Goal: Task Accomplishment & Management: Manage account settings

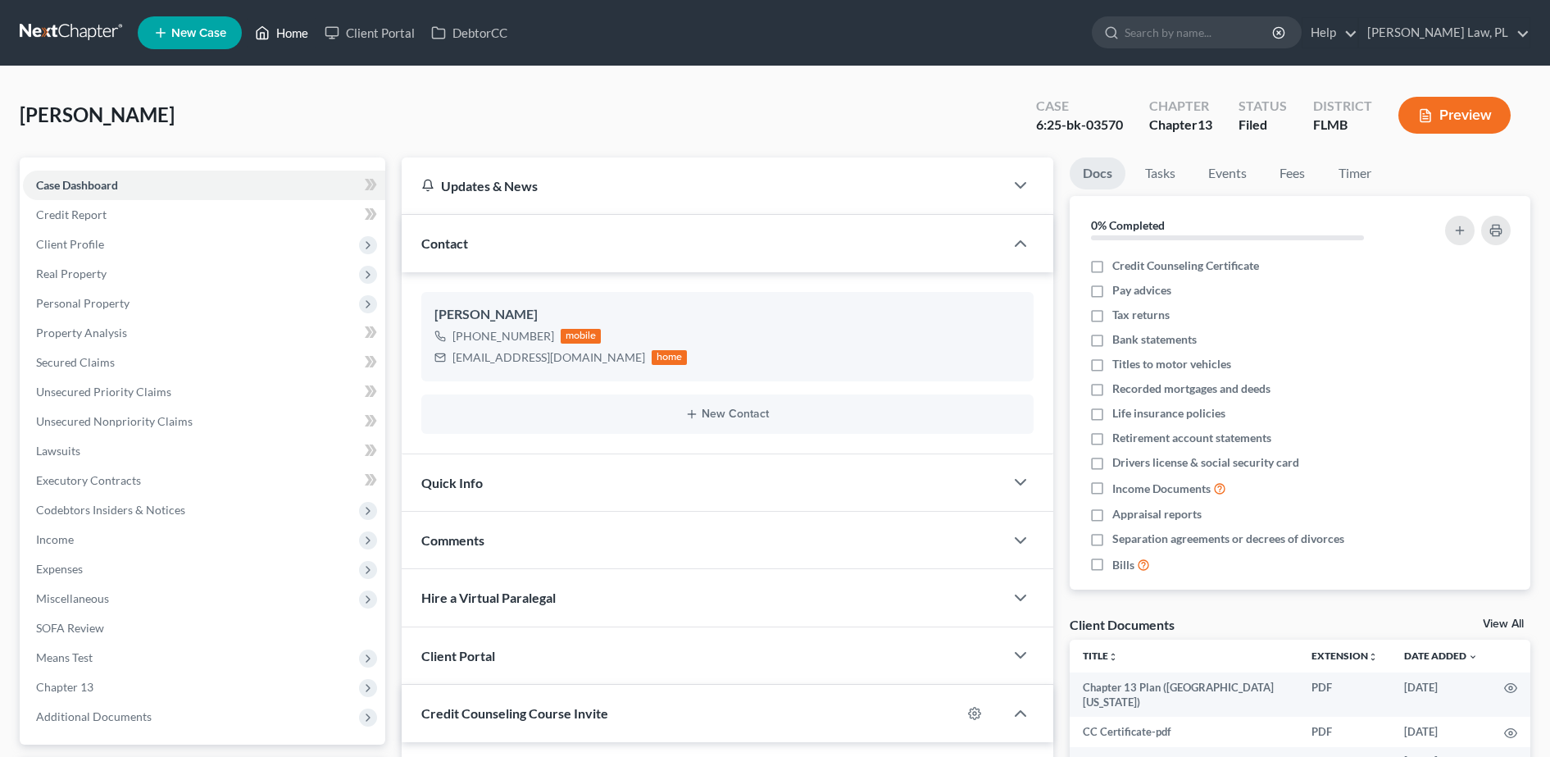
click at [271, 30] on link "Home" at bounding box center [282, 33] width 70 height 30
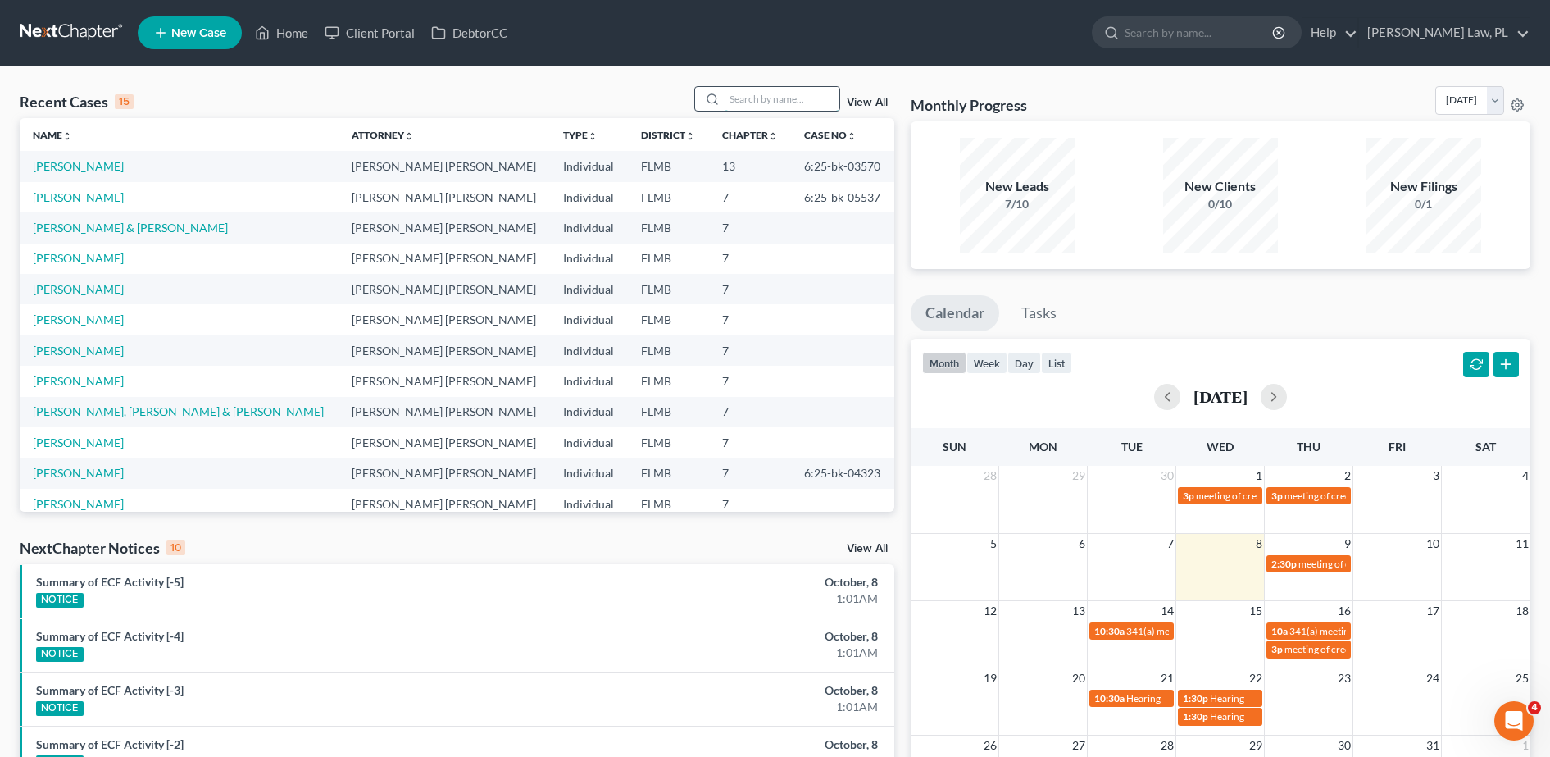
click at [758, 97] on input "search" at bounding box center [782, 99] width 115 height 24
type input "[PERSON_NAME]"
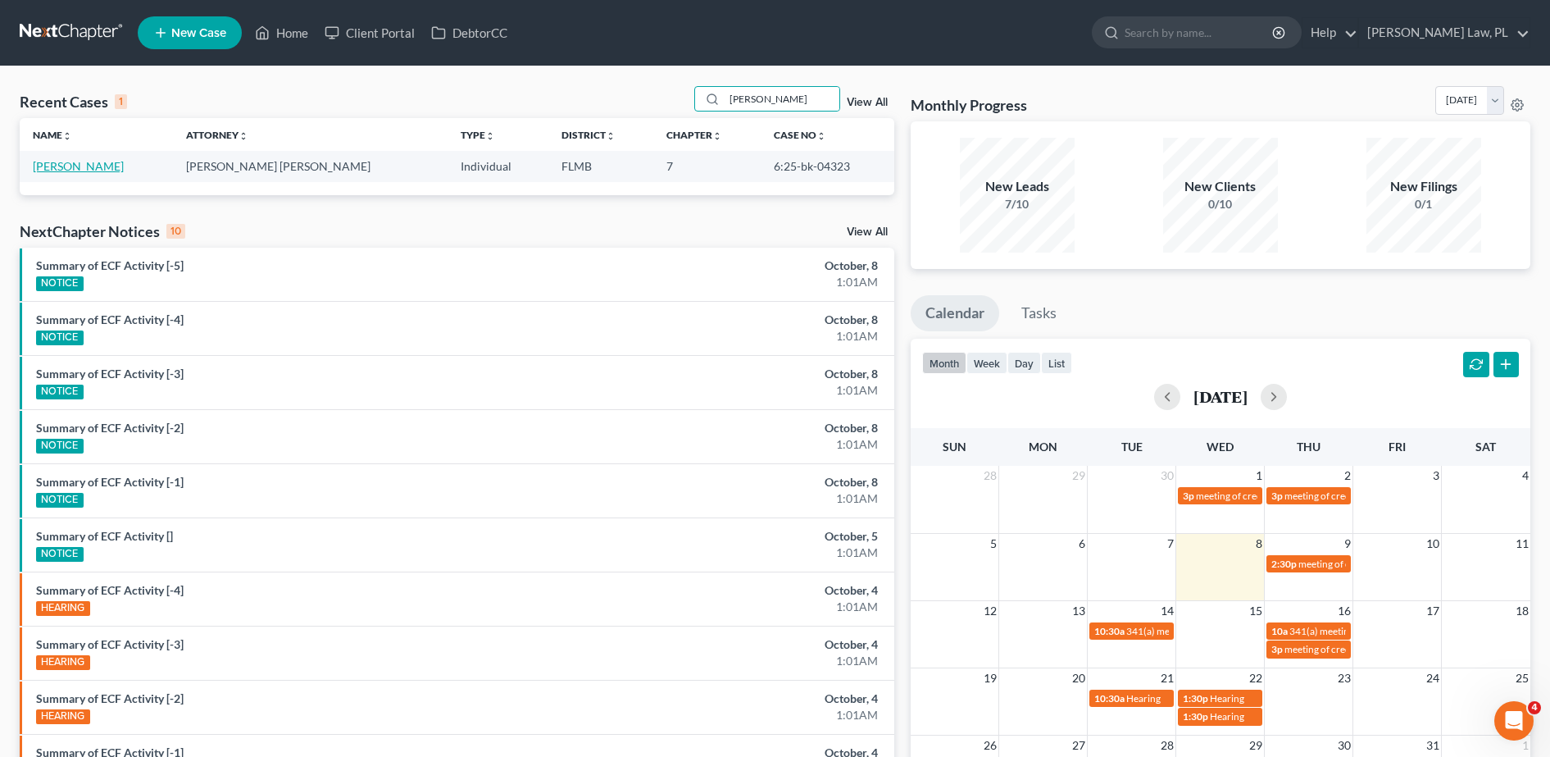
click at [89, 171] on link "[PERSON_NAME]" at bounding box center [78, 166] width 91 height 14
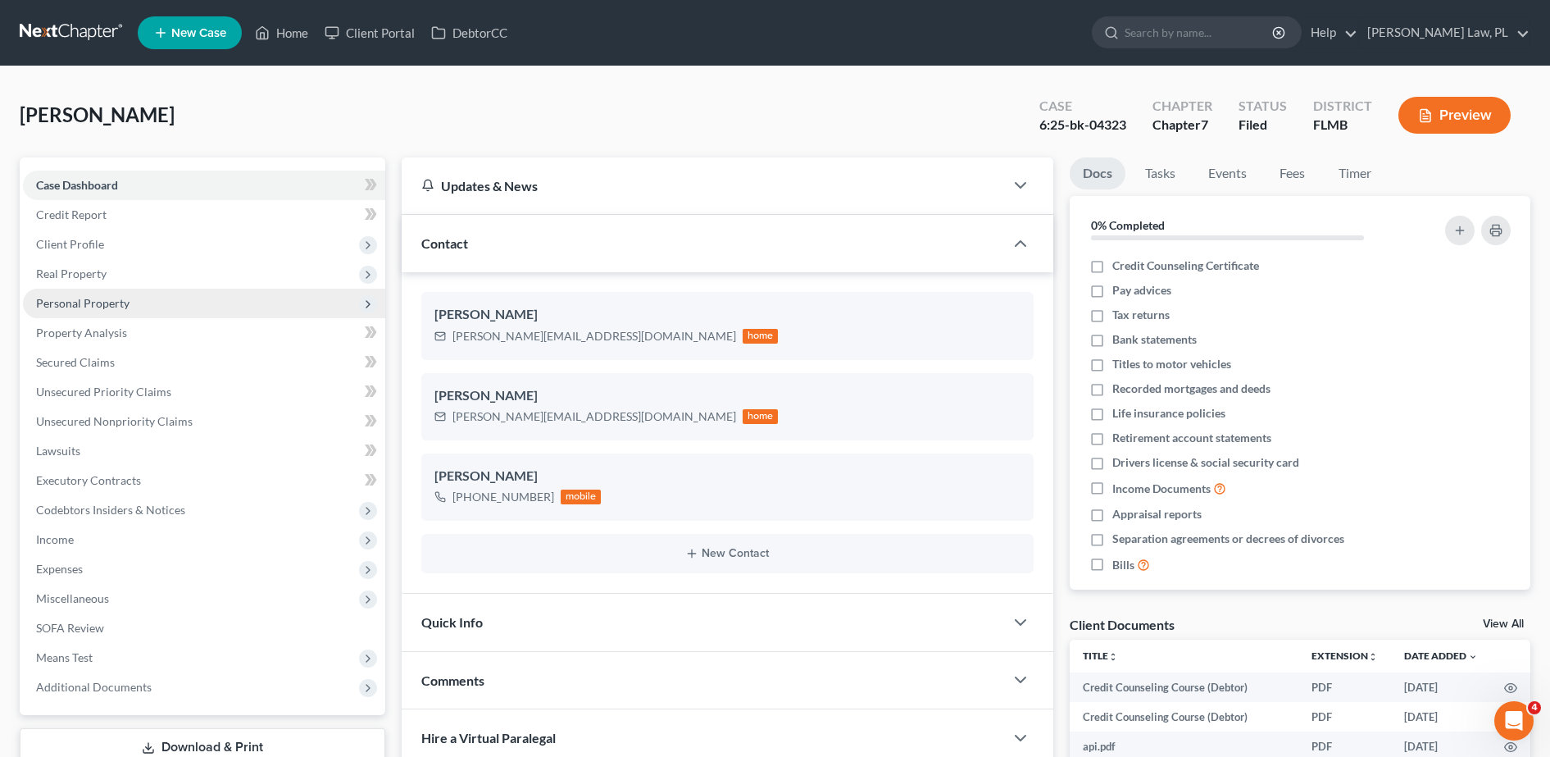
click at [134, 315] on span "Personal Property" at bounding box center [204, 304] width 362 height 30
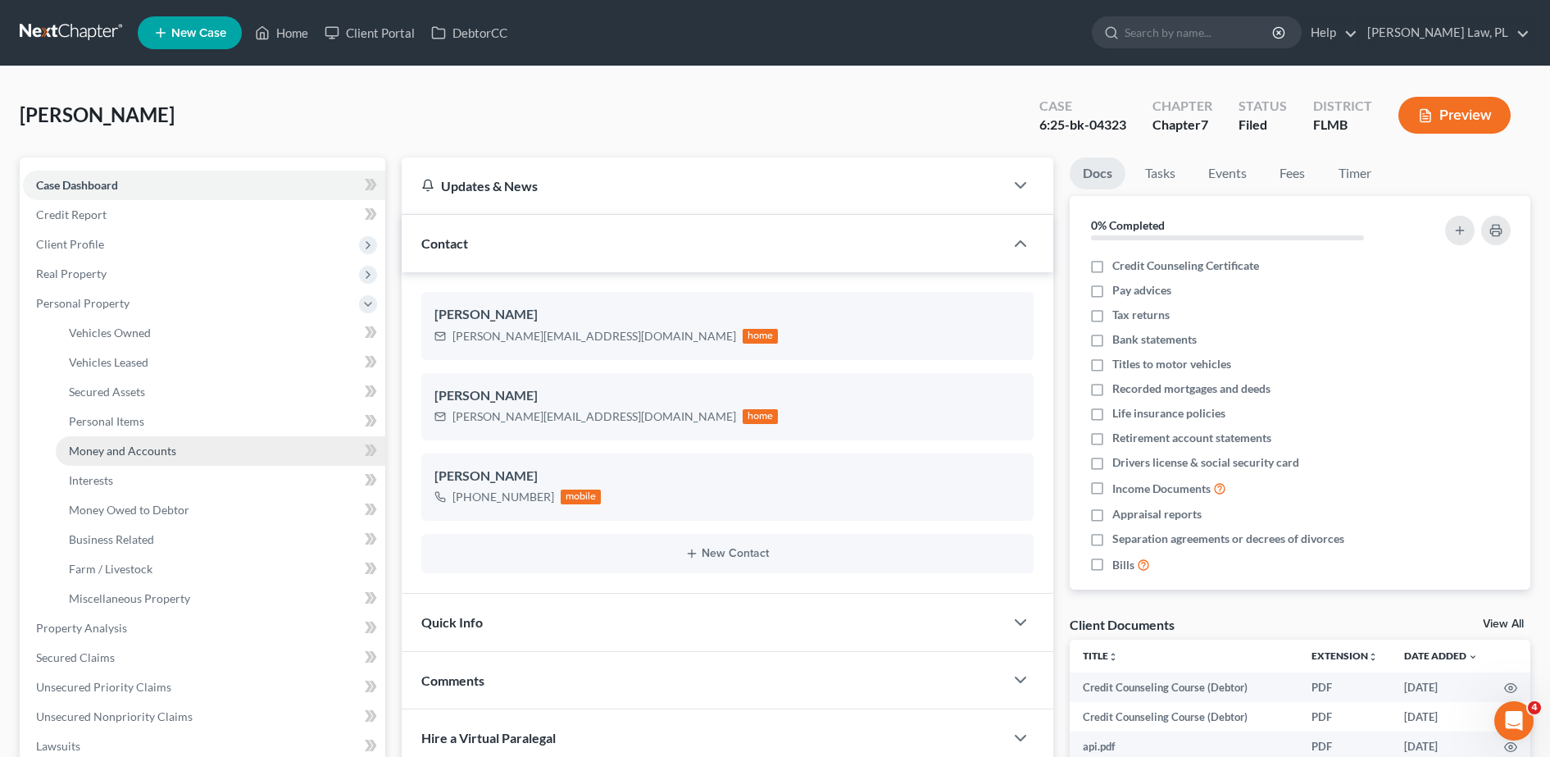
click at [135, 458] on link "Money and Accounts" at bounding box center [221, 451] width 330 height 30
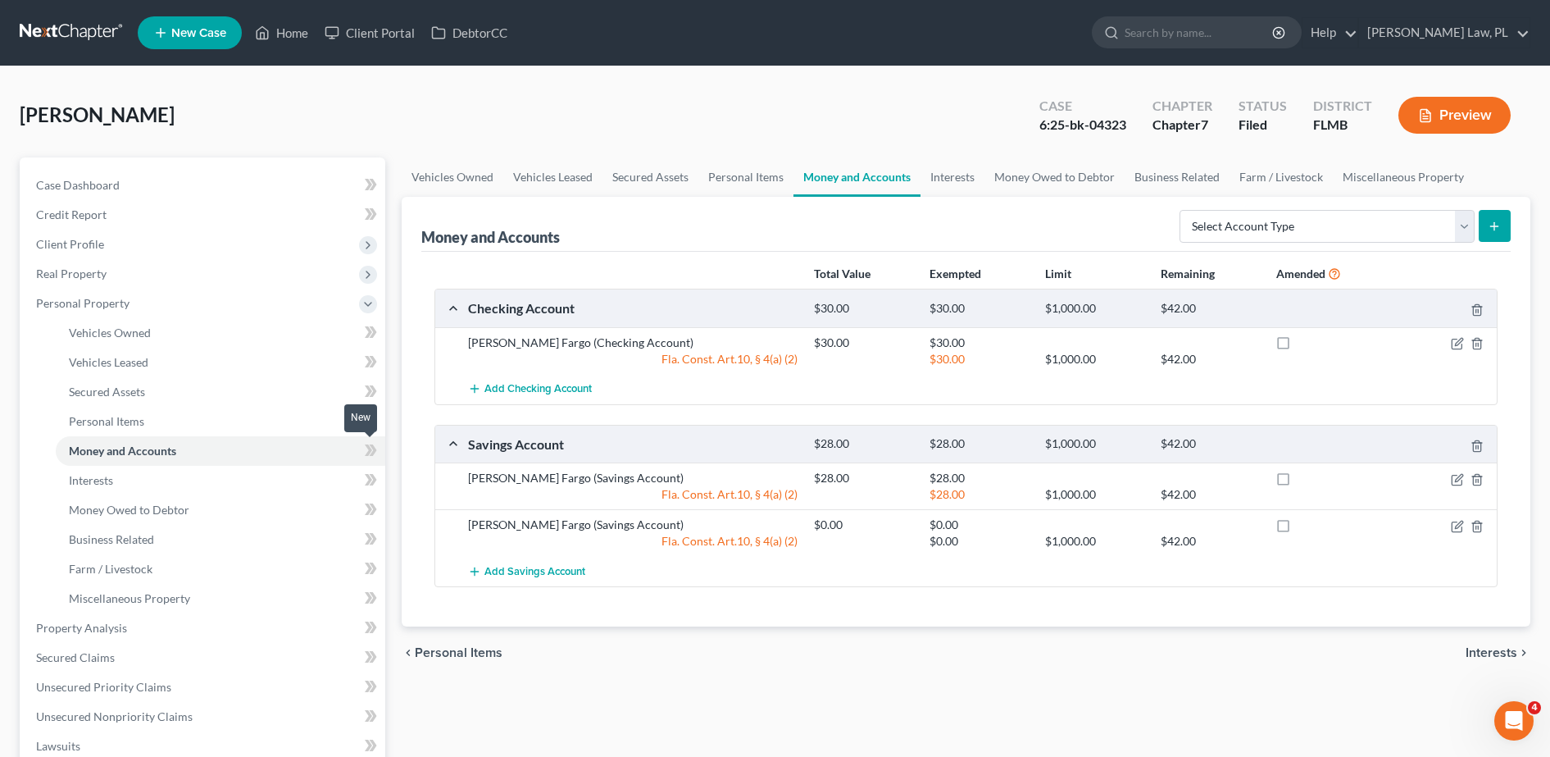
scroll to position [410, 0]
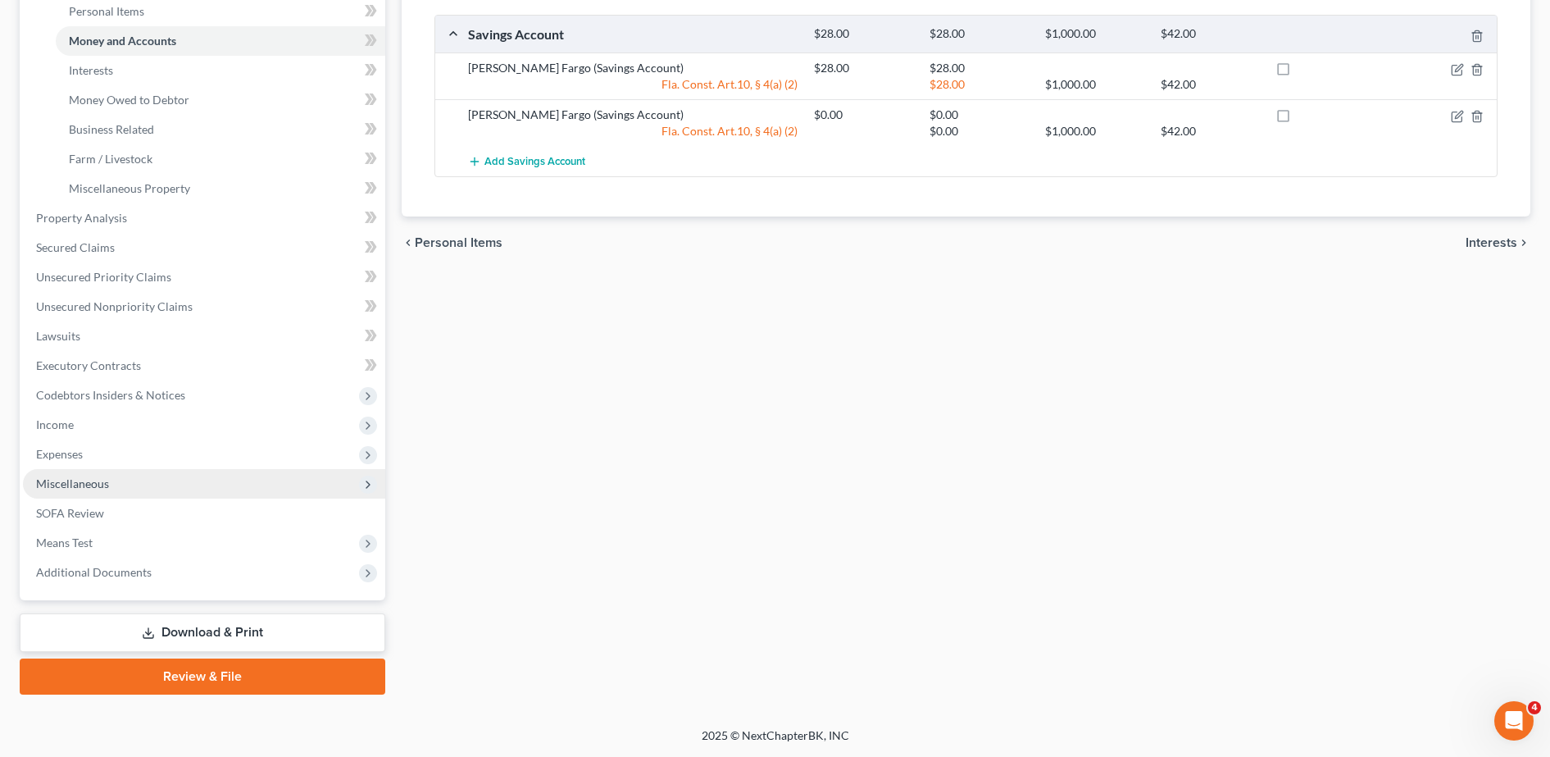
click at [127, 469] on span "Miscellaneous" at bounding box center [204, 484] width 362 height 30
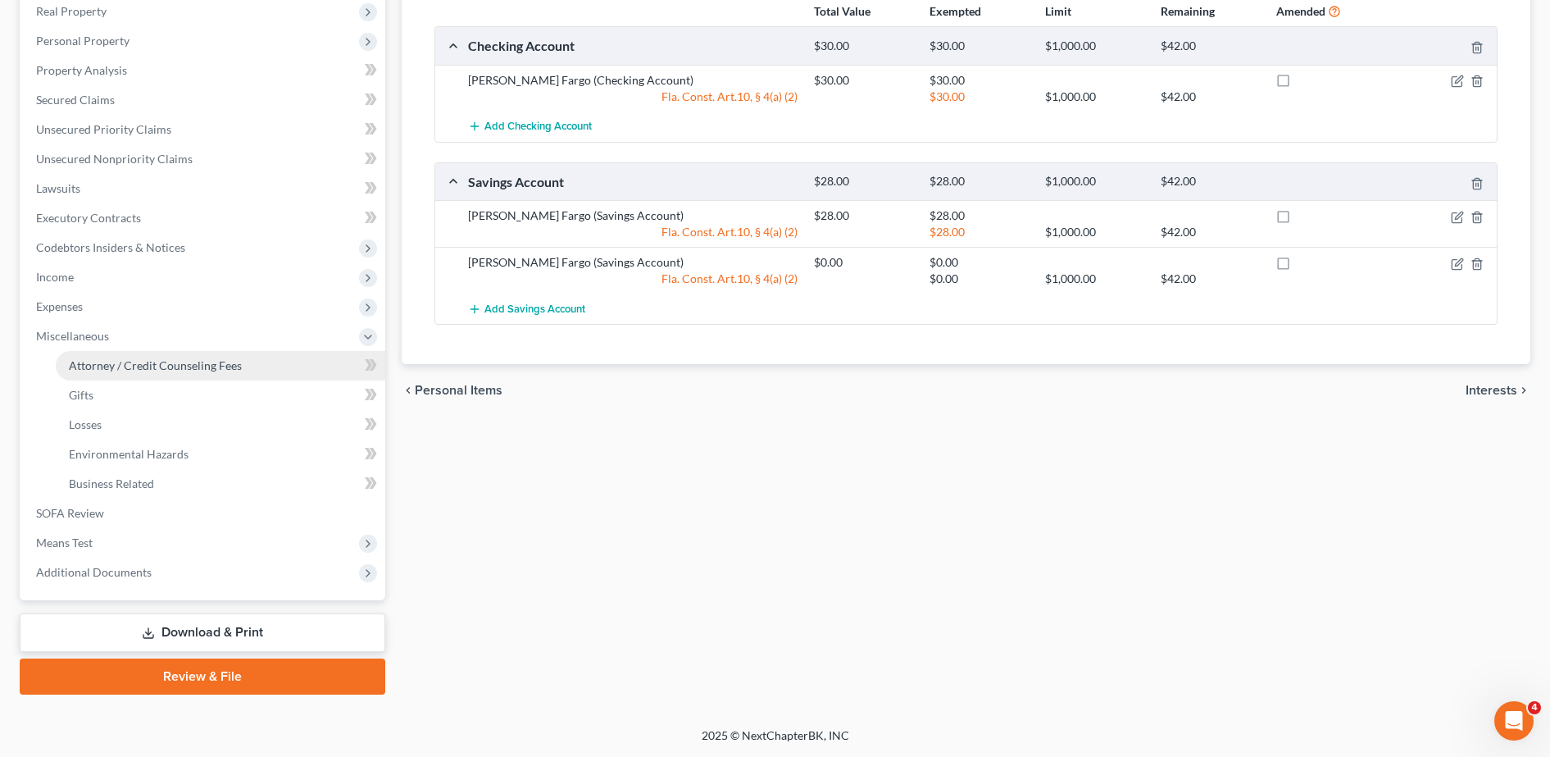
click at [163, 375] on link "Attorney / Credit Counseling Fees" at bounding box center [221, 366] width 330 height 30
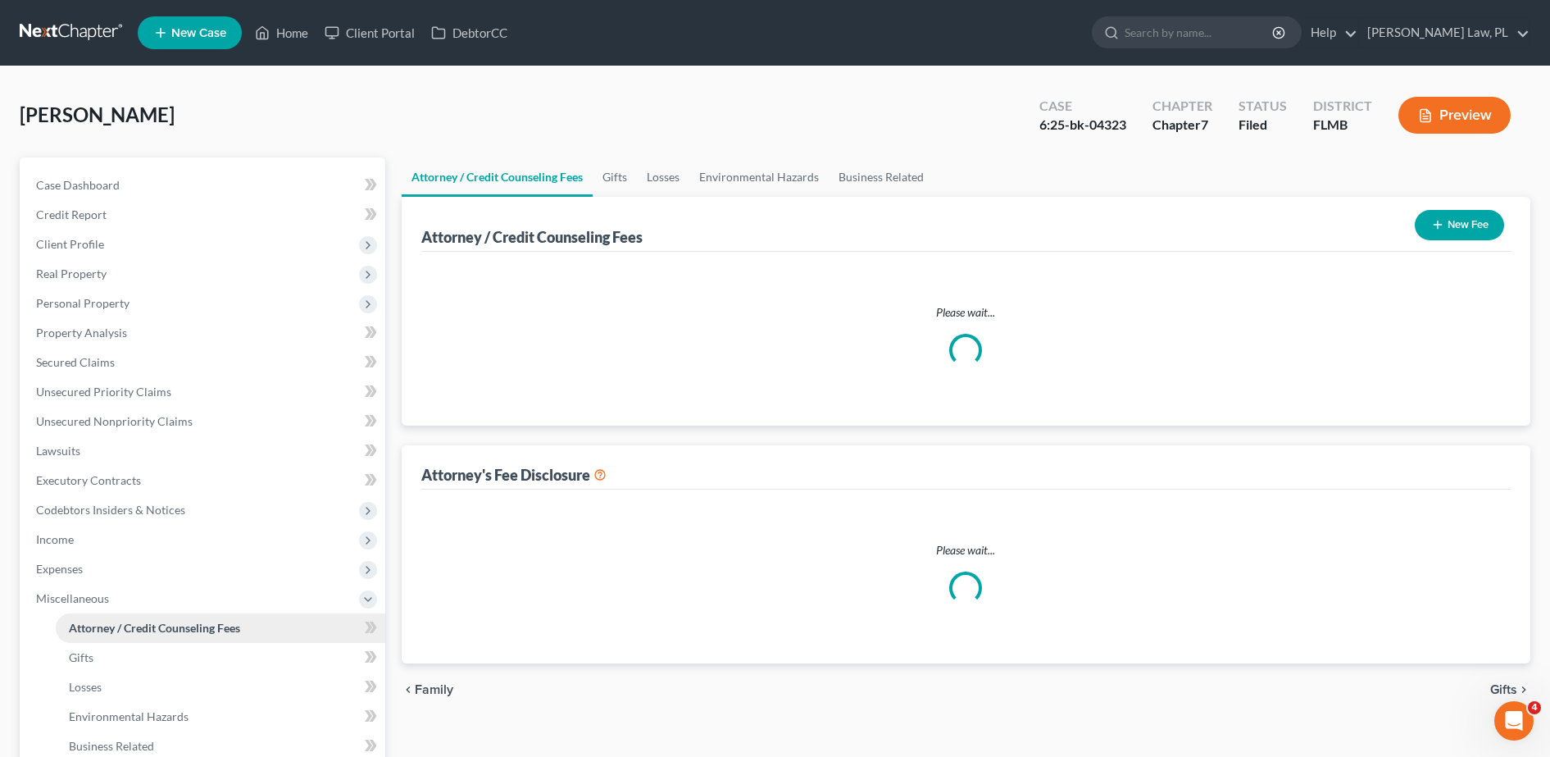
select select "0"
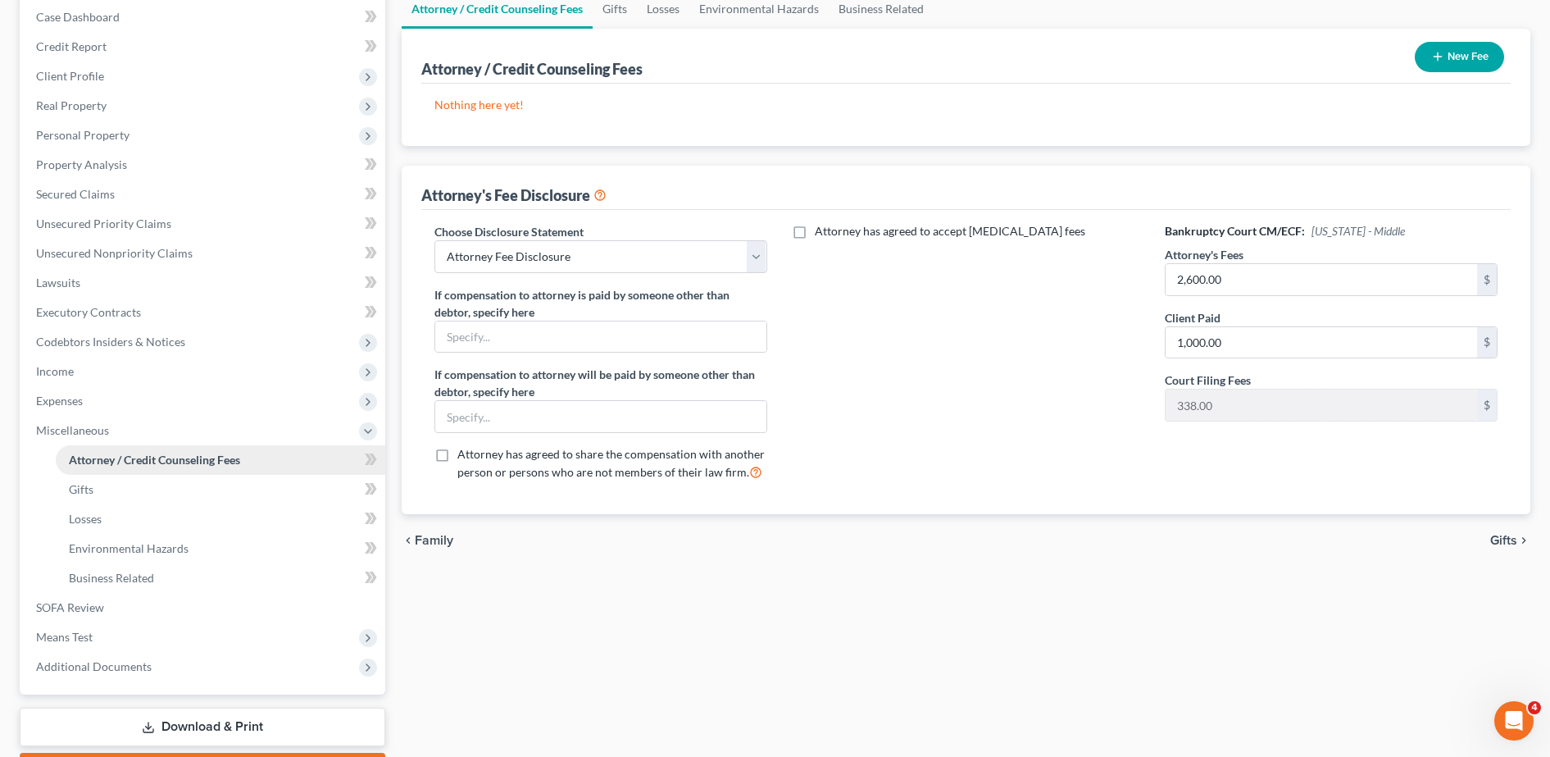
scroll to position [169, 0]
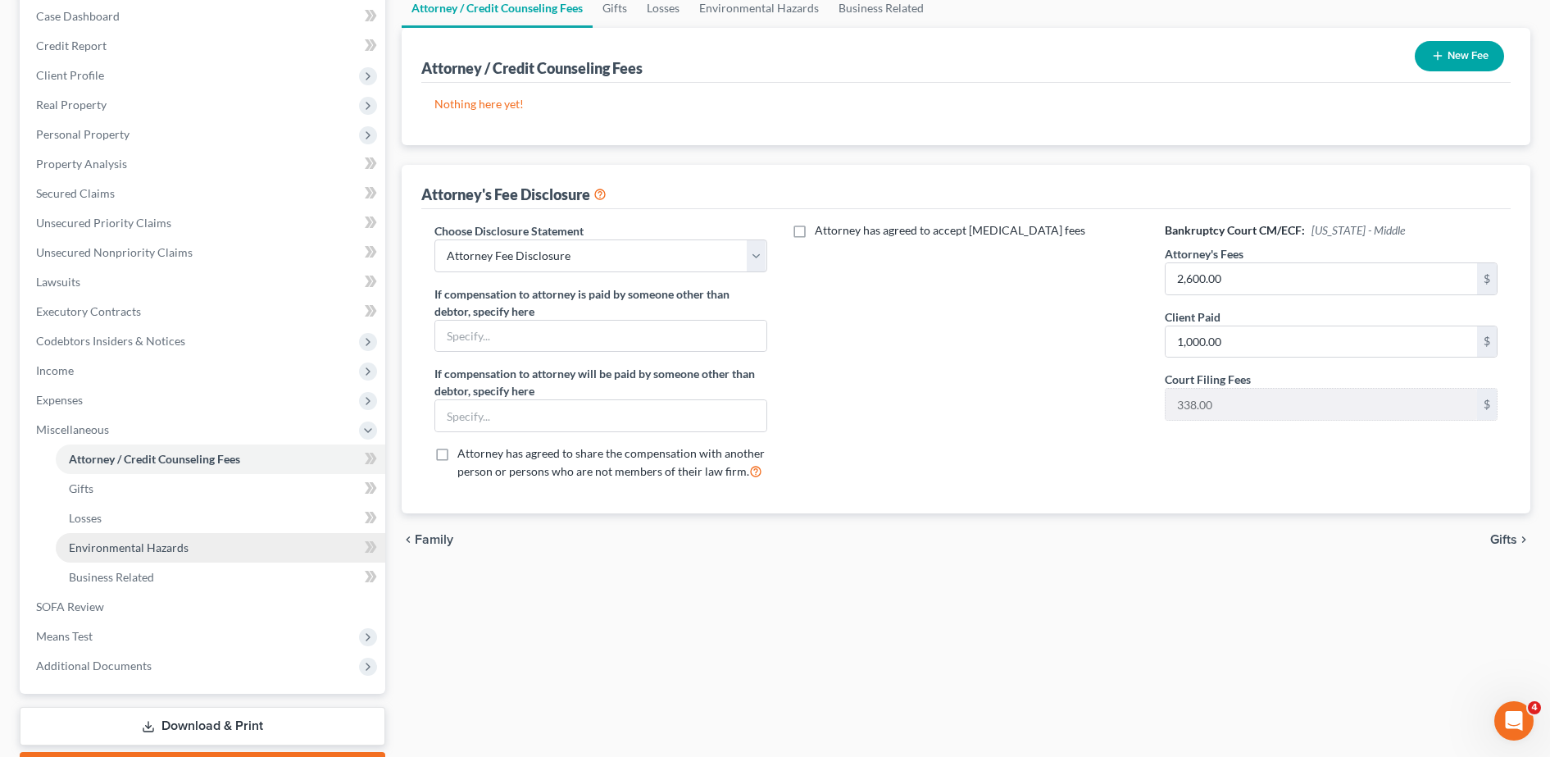
click at [157, 535] on link "Environmental Hazards" at bounding box center [221, 548] width 330 height 30
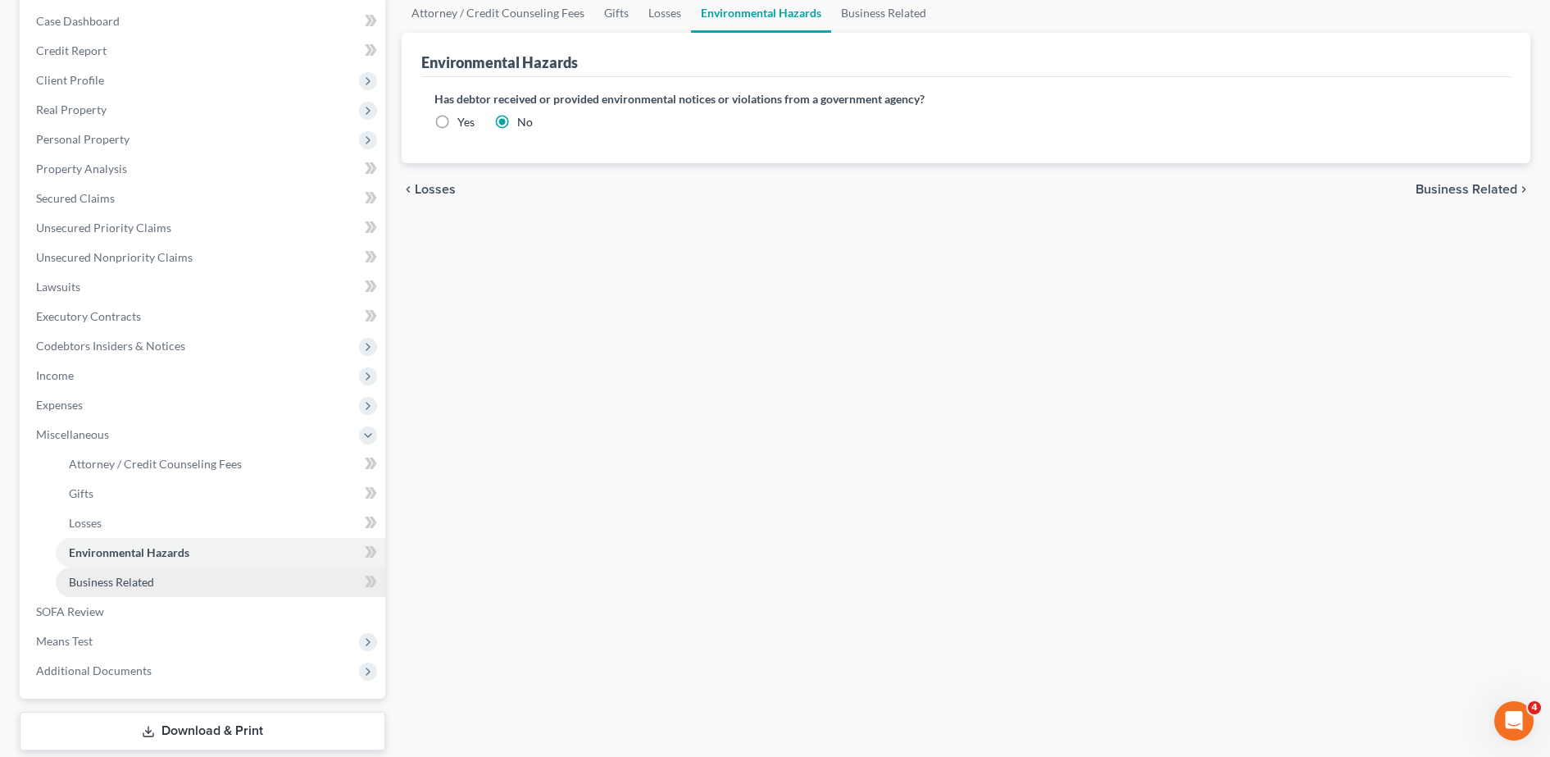
click at [132, 575] on span "Business Related" at bounding box center [111, 582] width 85 height 14
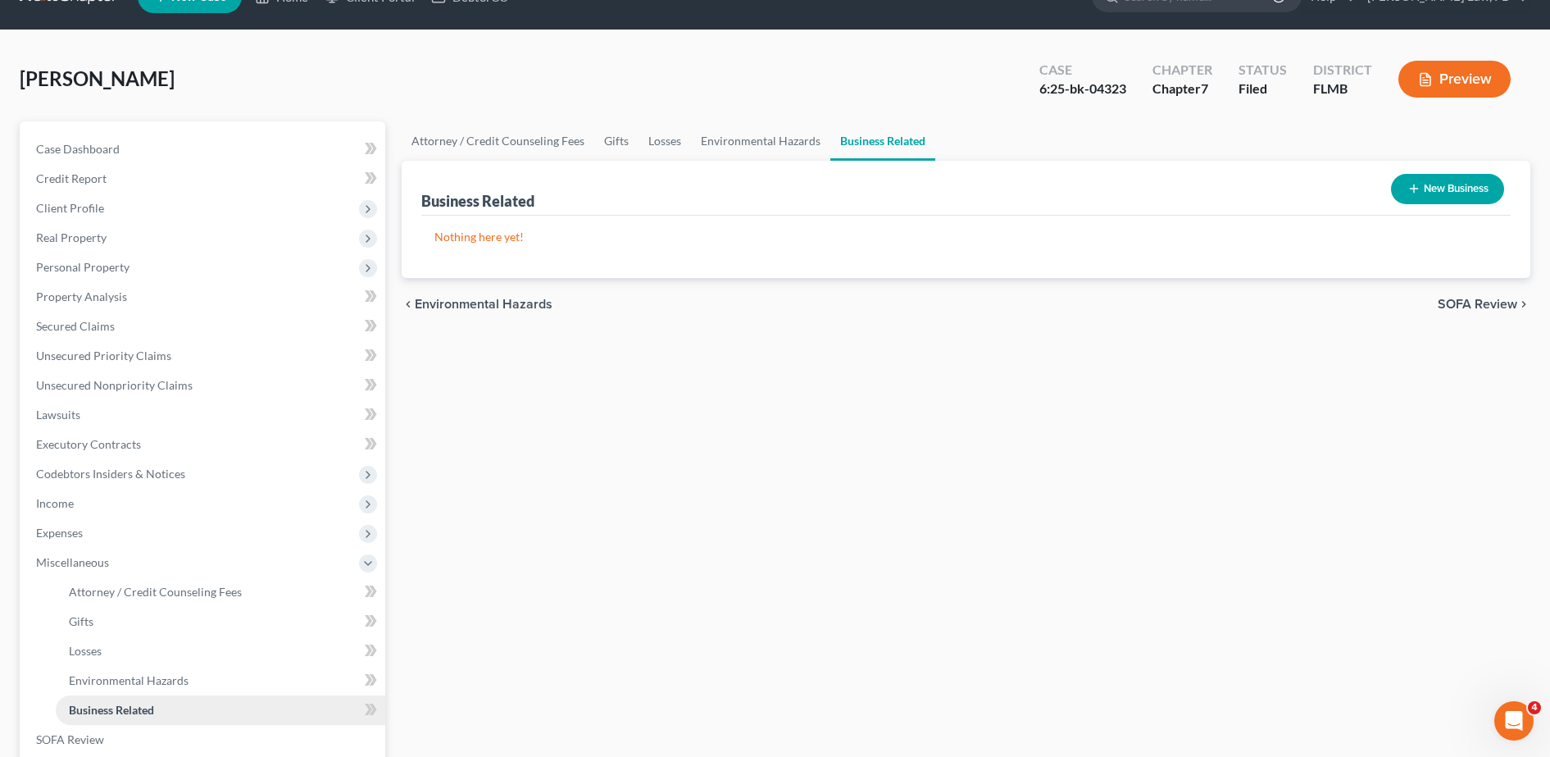
scroll to position [37, 0]
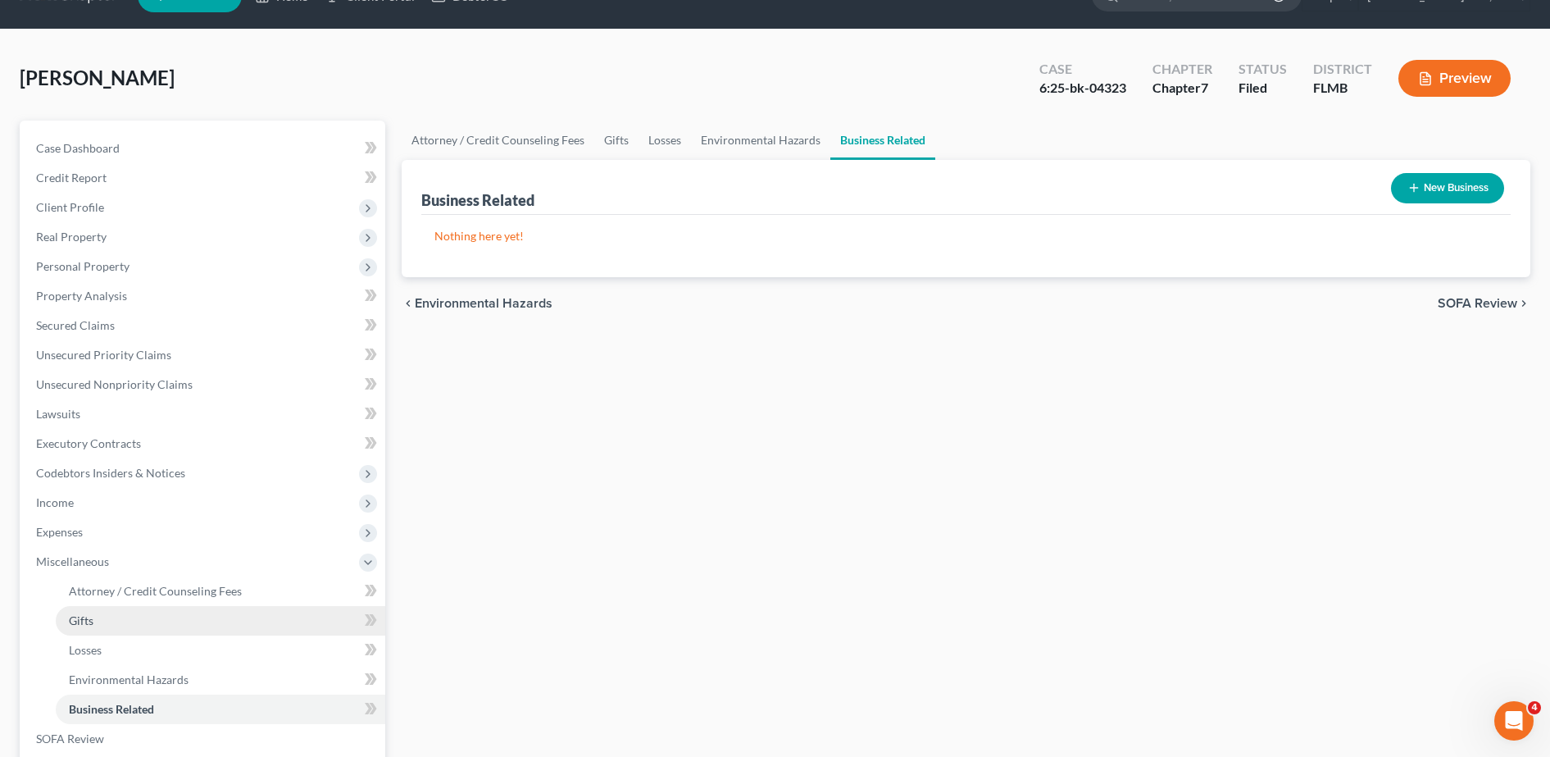
click at [126, 617] on link "Gifts" at bounding box center [221, 621] width 330 height 30
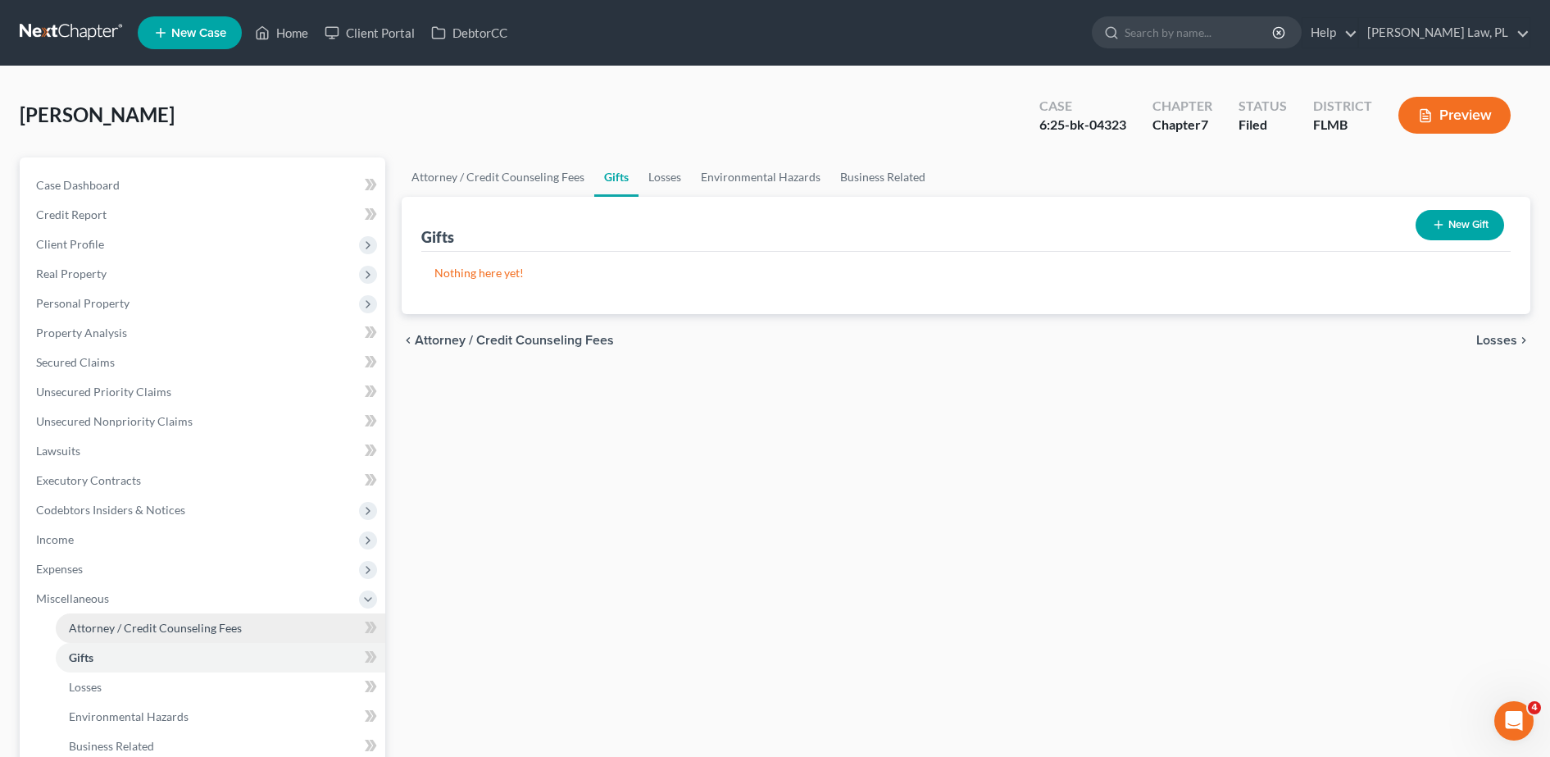
click at [143, 618] on link "Attorney / Credit Counseling Fees" at bounding box center [221, 628] width 330 height 30
select select "0"
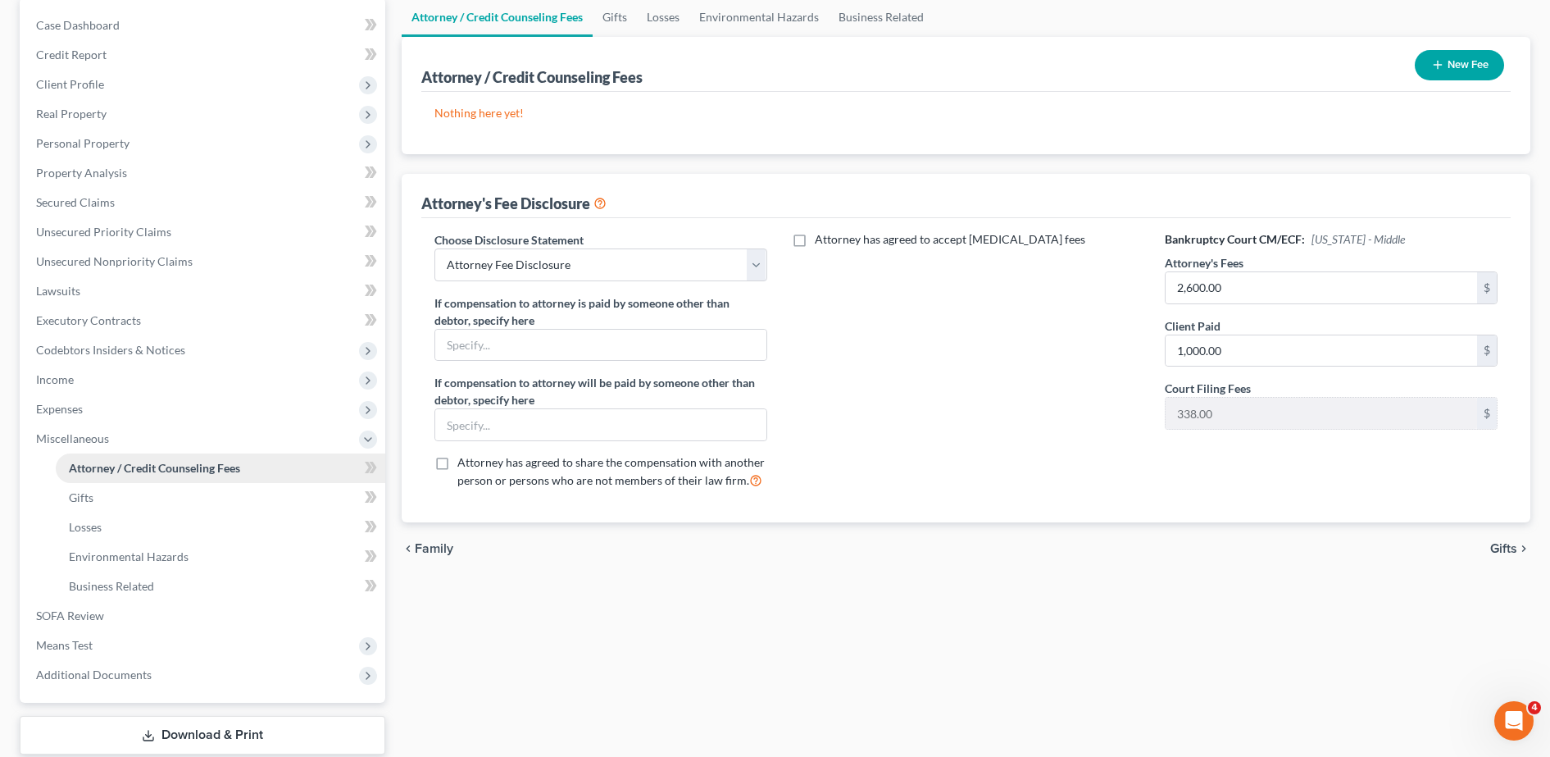
scroll to position [262, 0]
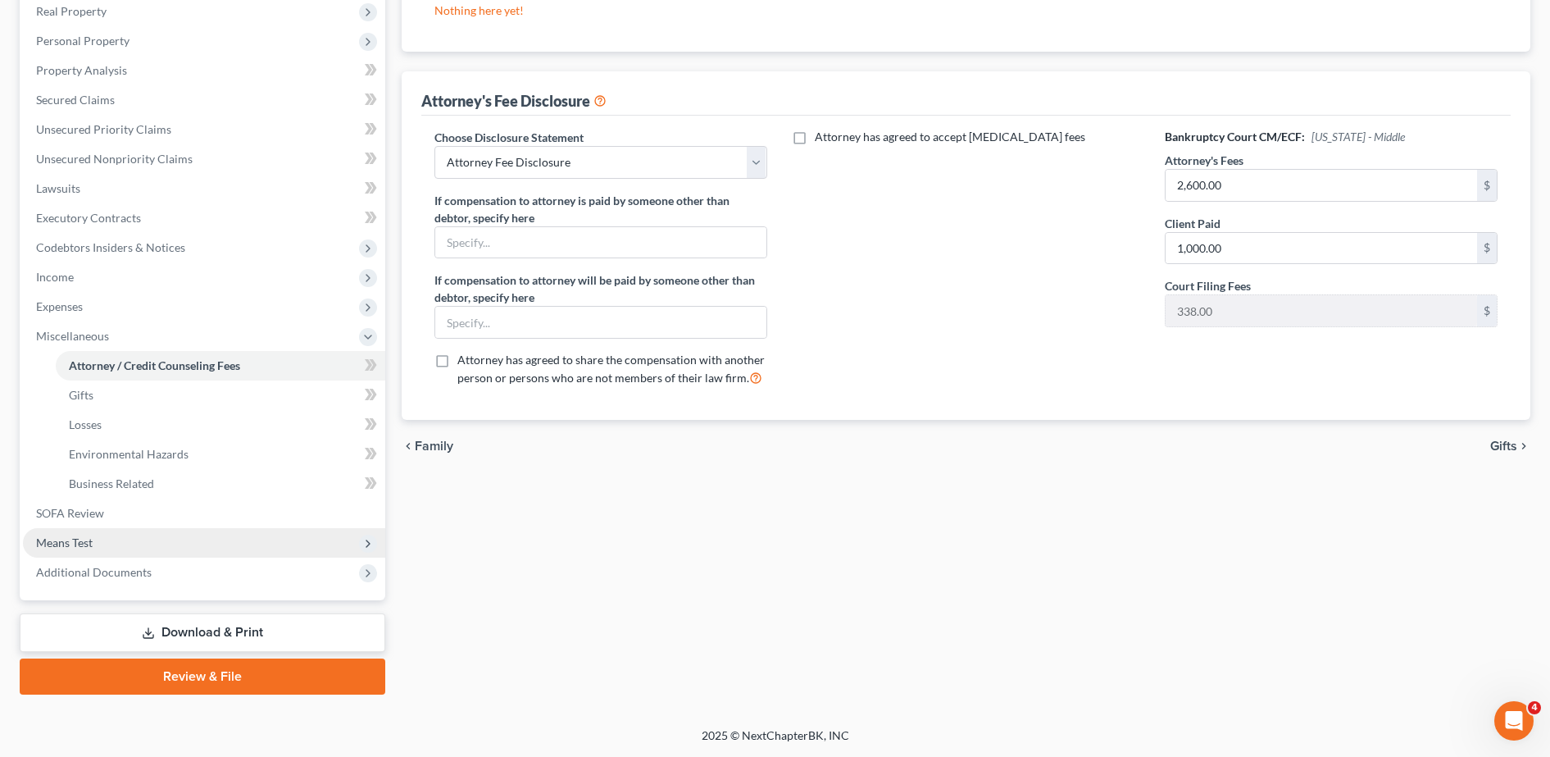
click at [139, 551] on span "Means Test" at bounding box center [204, 543] width 362 height 30
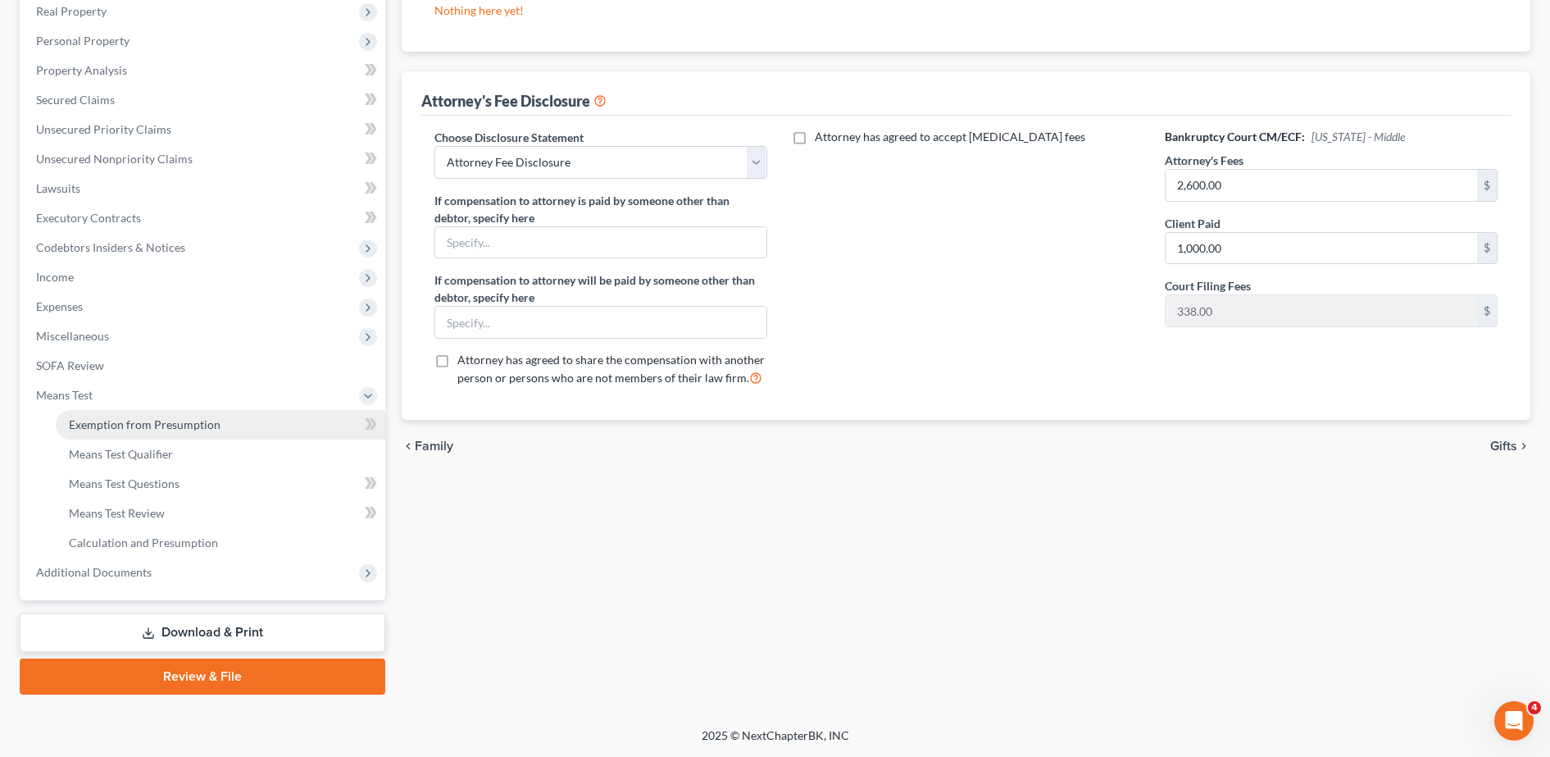
click at [155, 427] on span "Exemption from Presumption" at bounding box center [145, 424] width 152 height 14
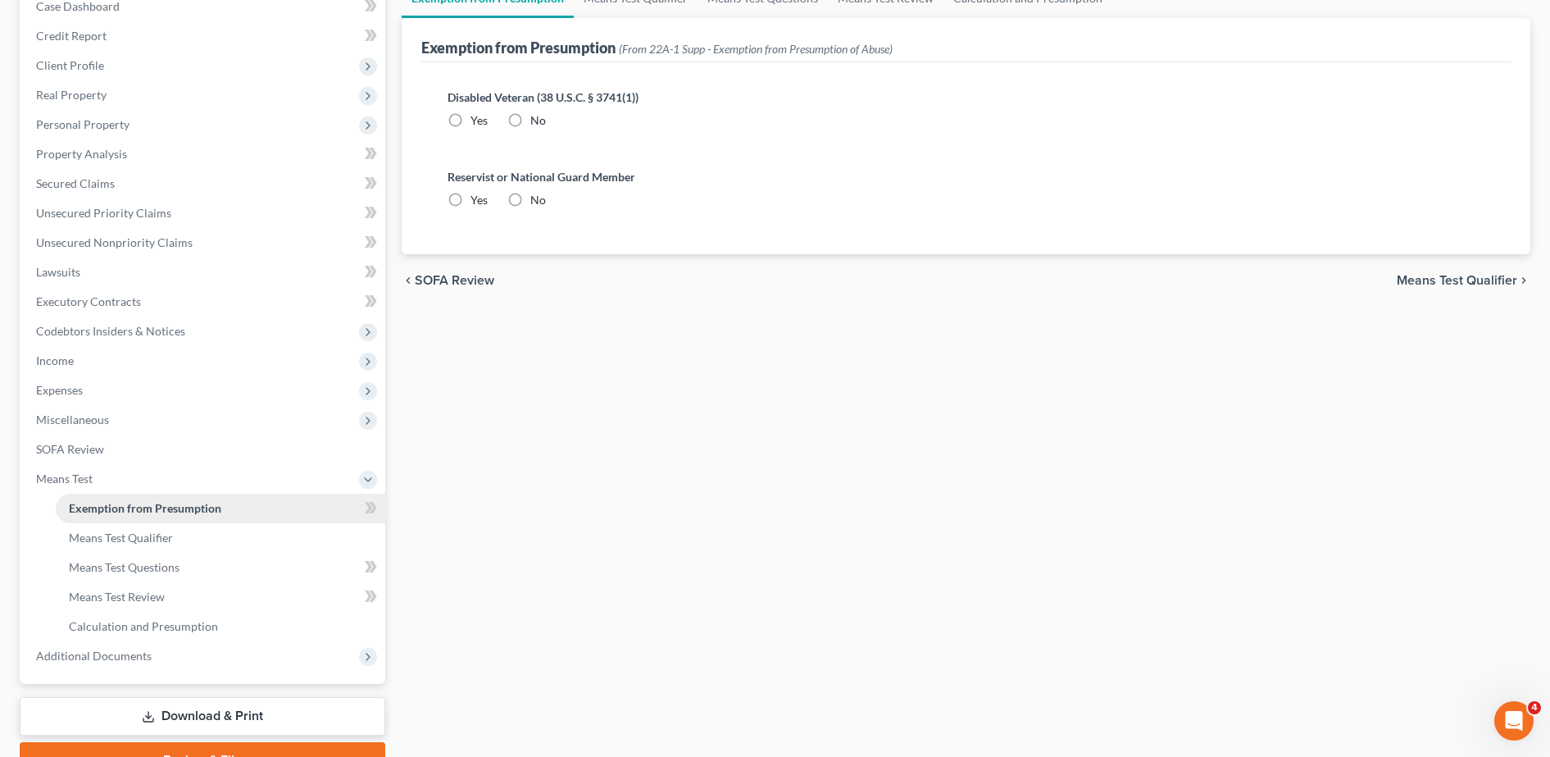
scroll to position [25, 0]
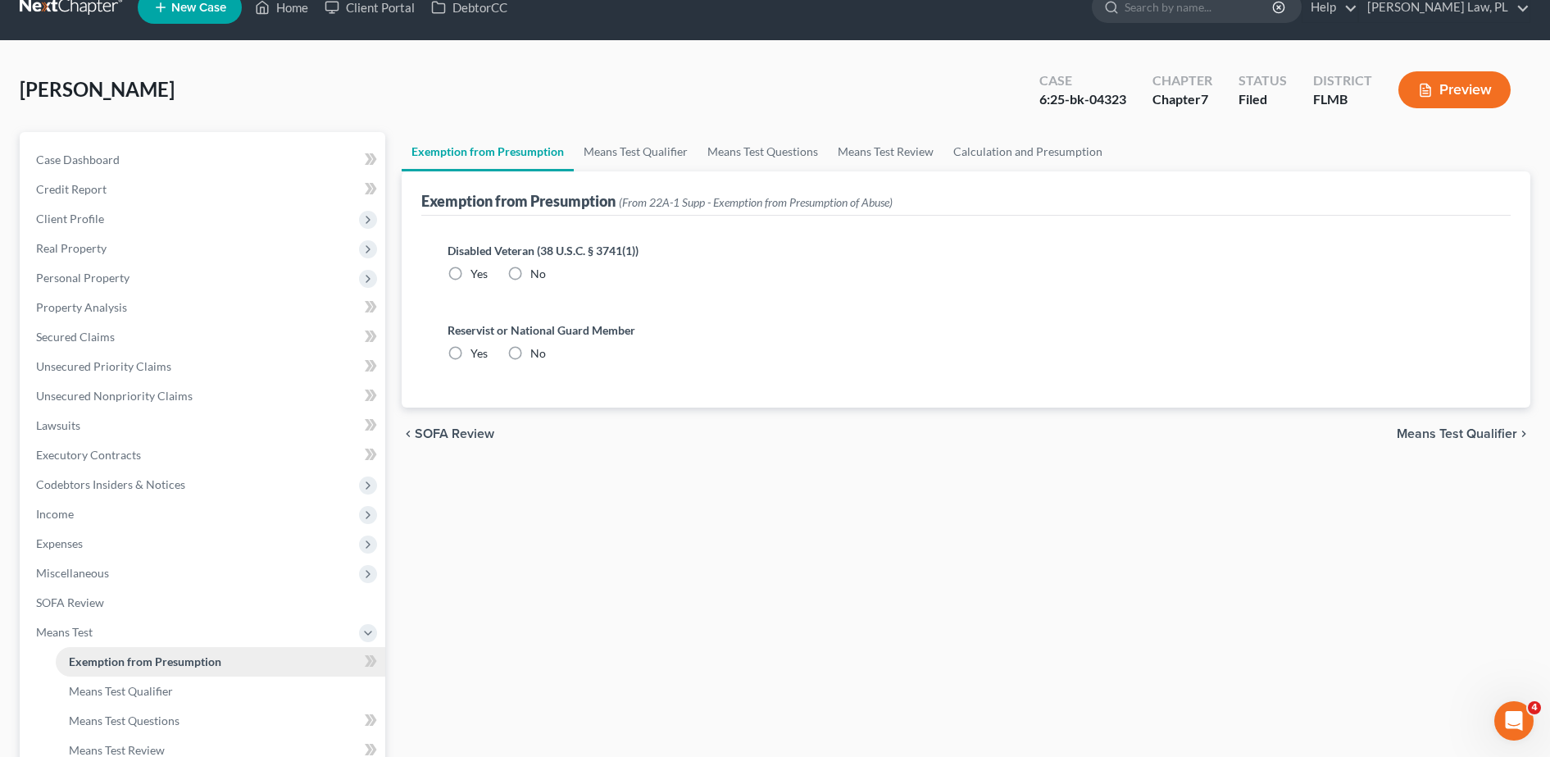
radio input "true"
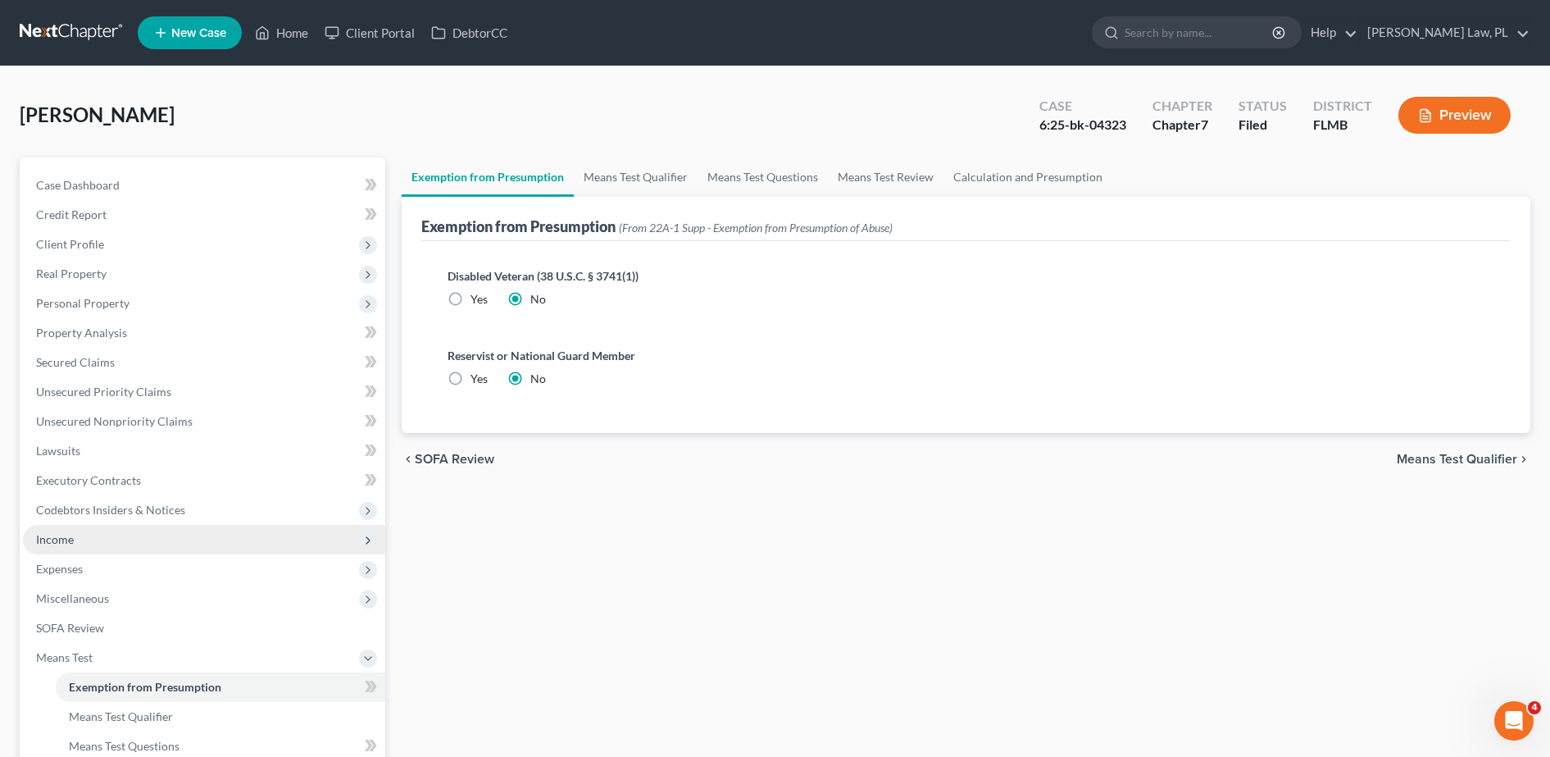
click at [112, 543] on span "Income" at bounding box center [204, 540] width 362 height 30
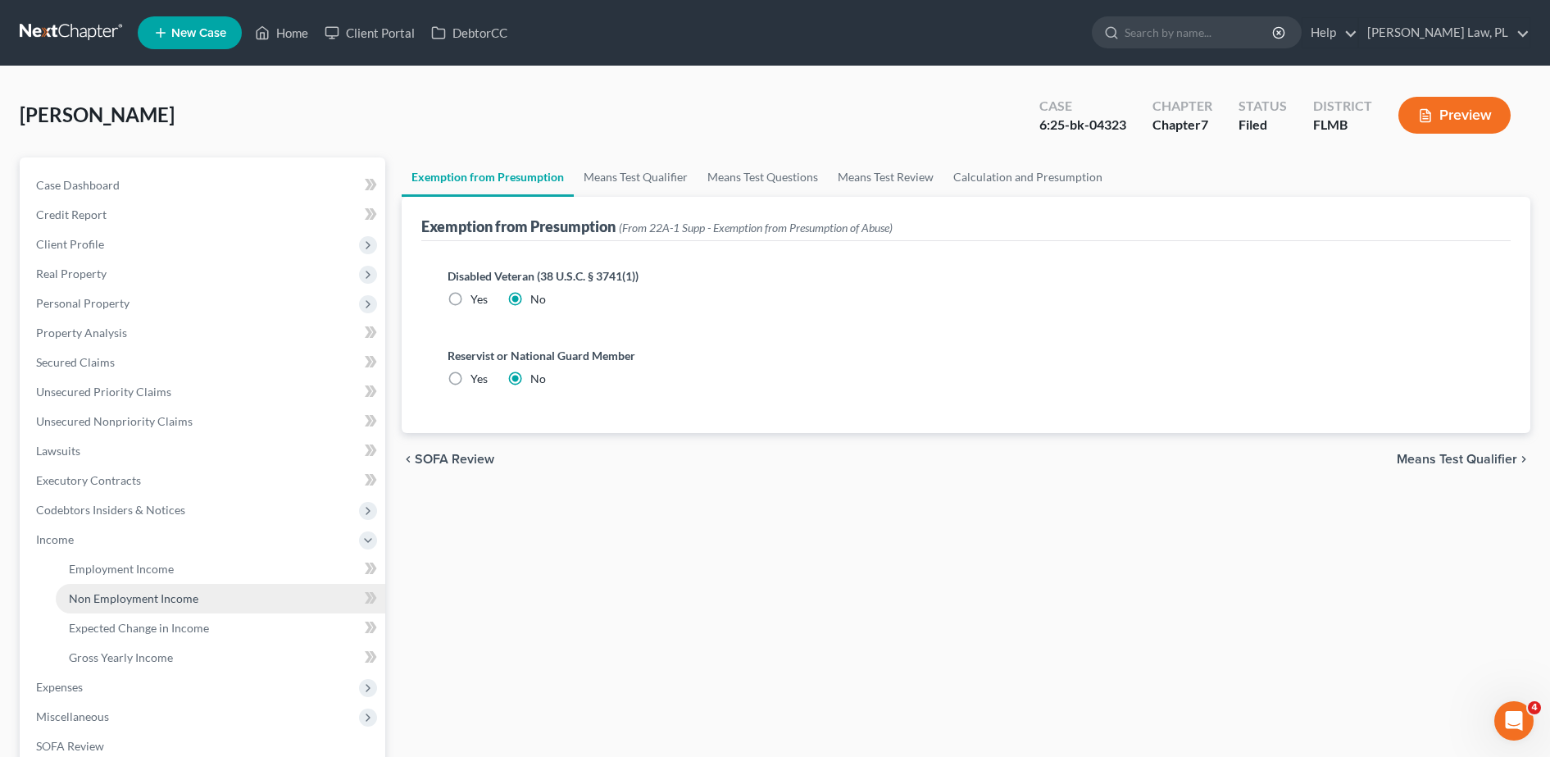
click at [124, 603] on span "Non Employment Income" at bounding box center [134, 598] width 130 height 14
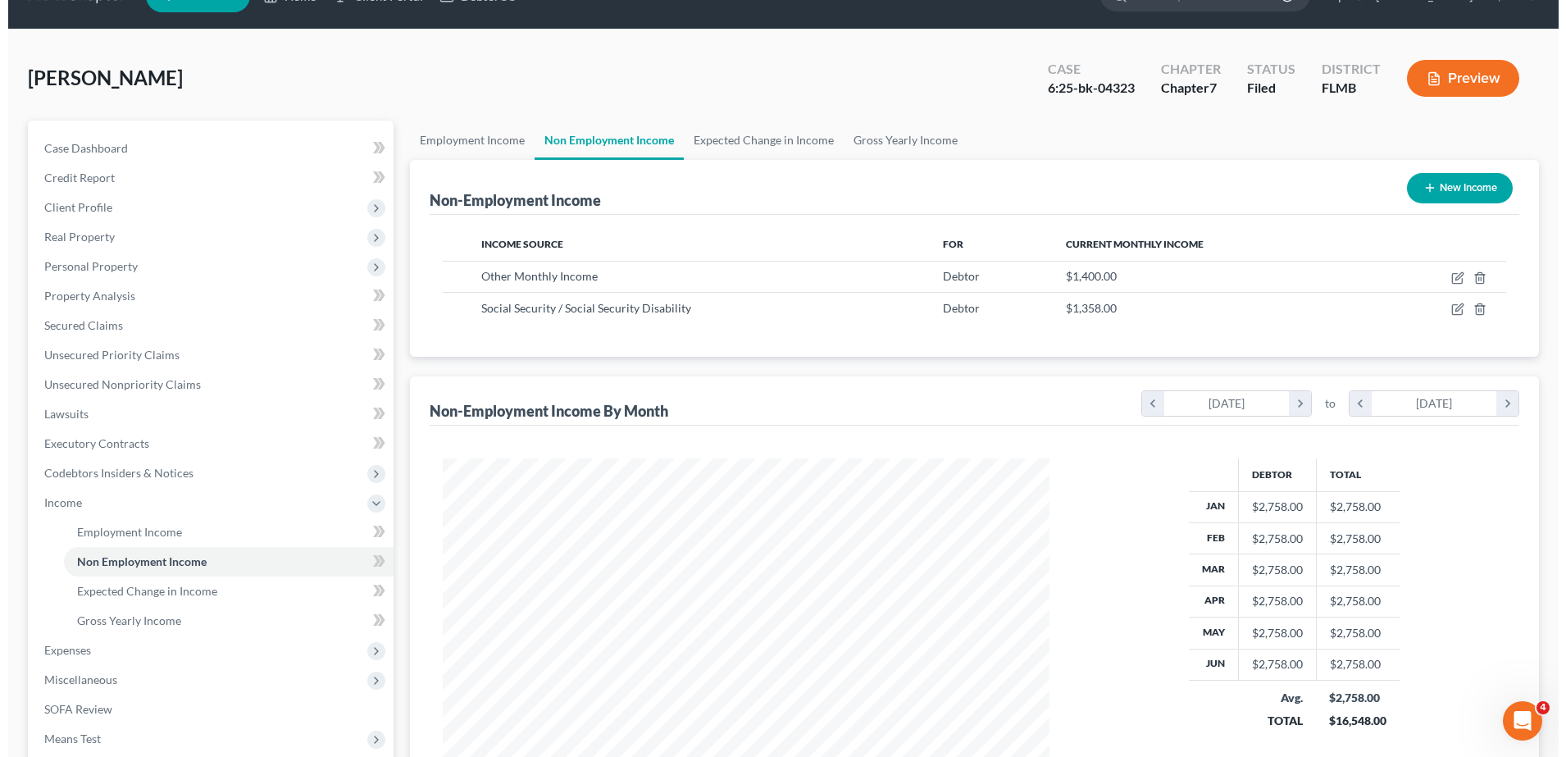
scroll to position [38, 0]
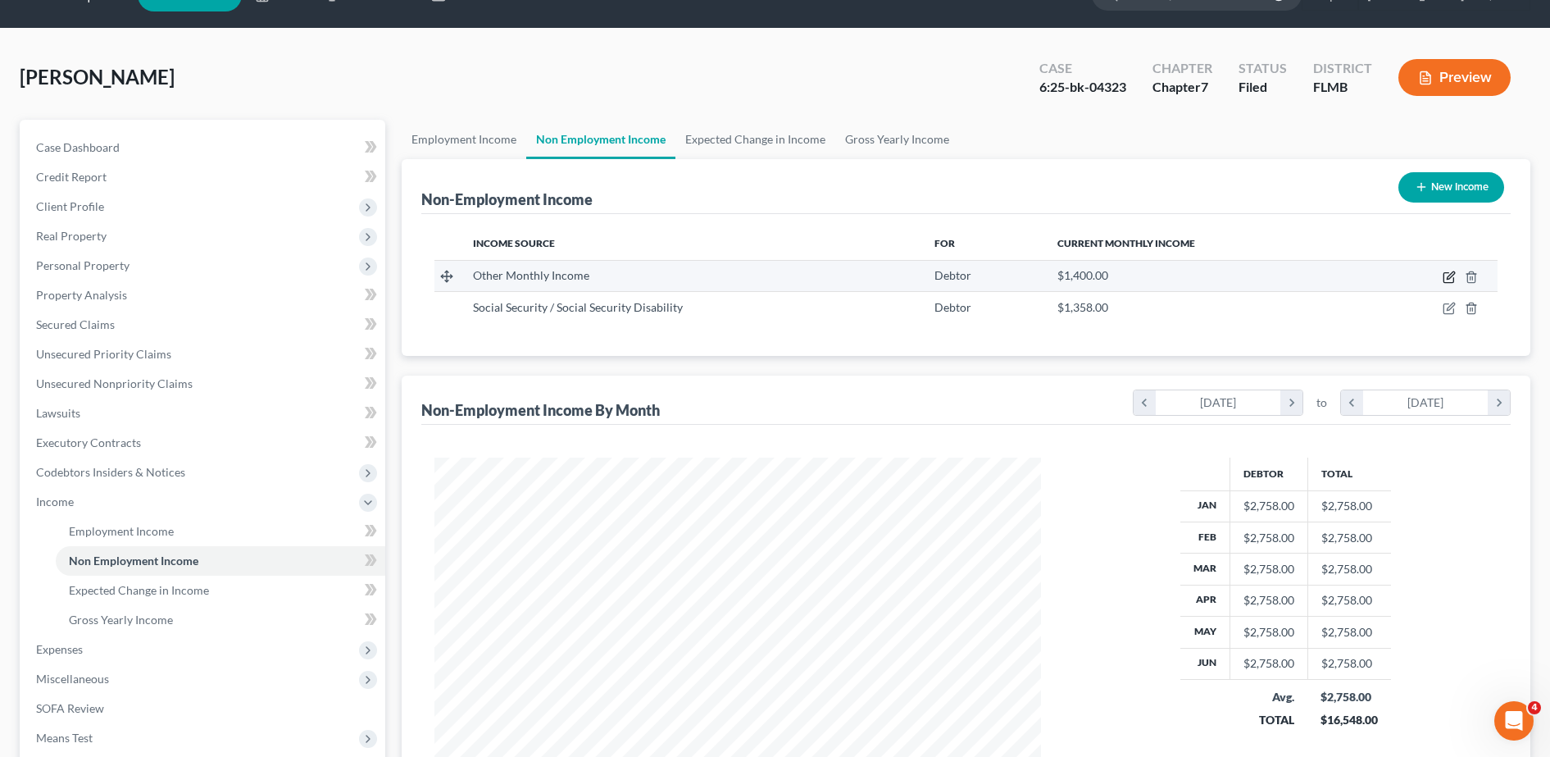
click at [1452, 275] on icon "button" at bounding box center [1449, 277] width 13 height 13
select select "13"
select select "1"
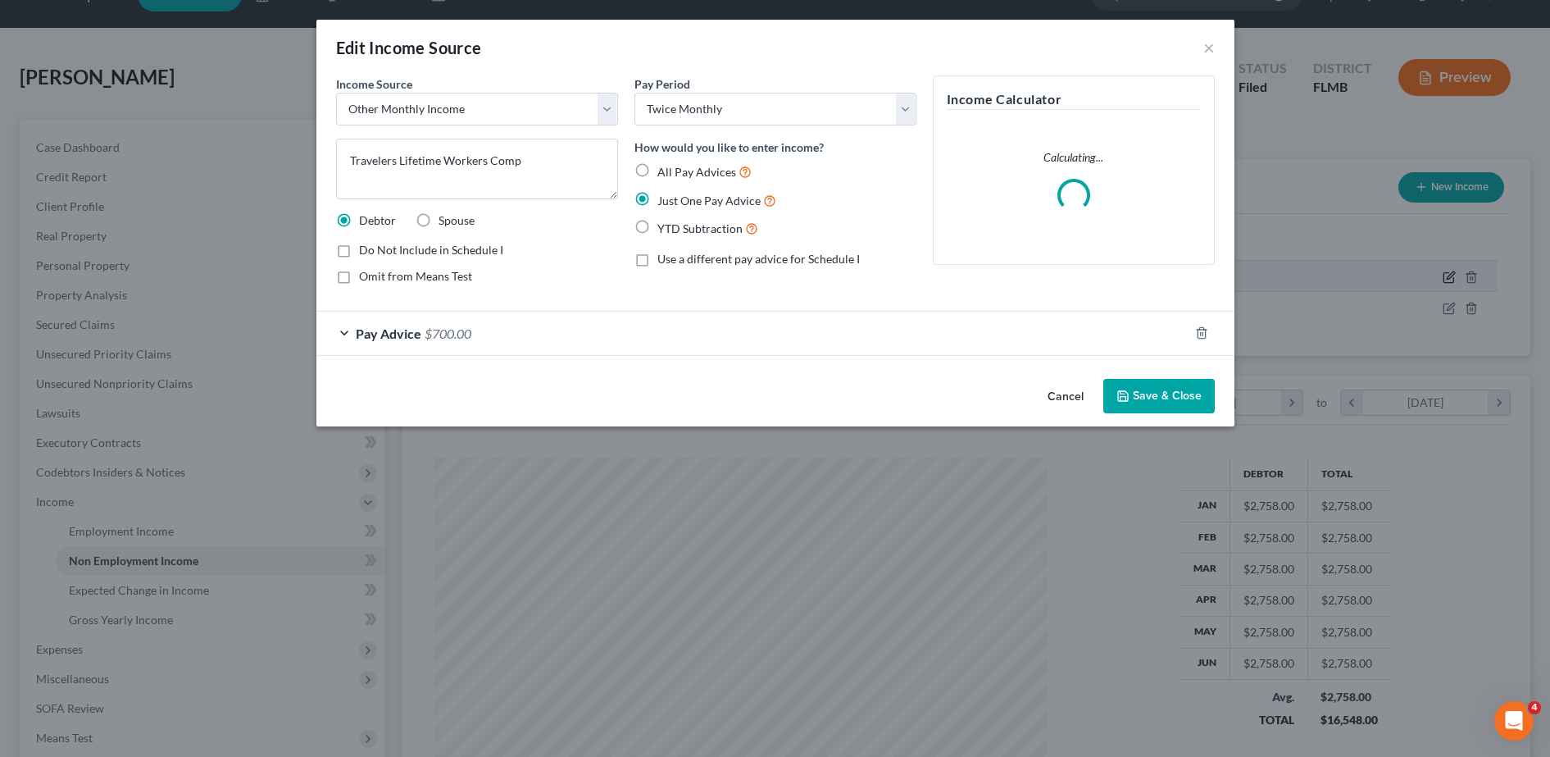
scroll to position [307, 647]
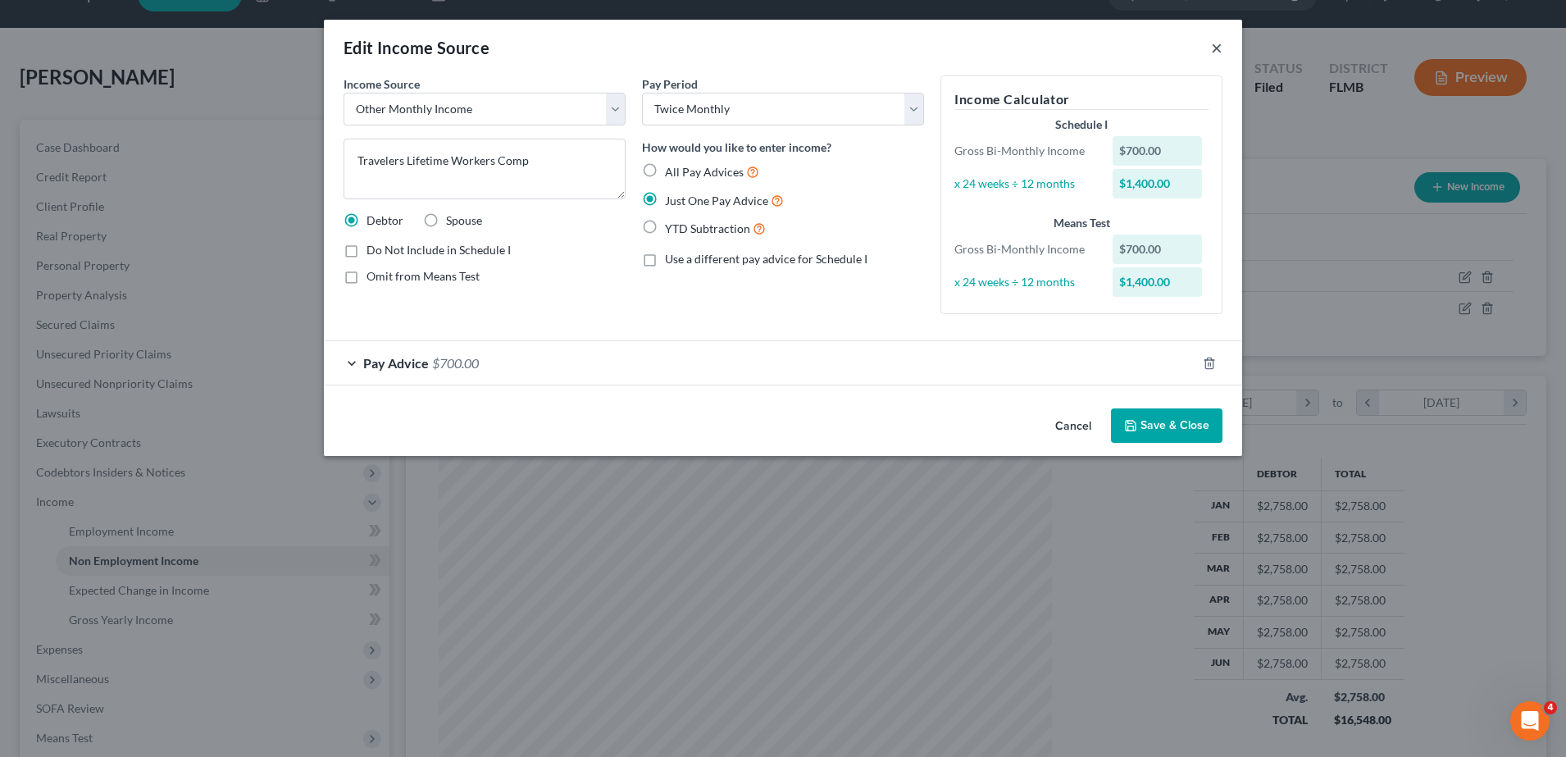
click at [1215, 43] on button "×" at bounding box center [1216, 48] width 11 height 20
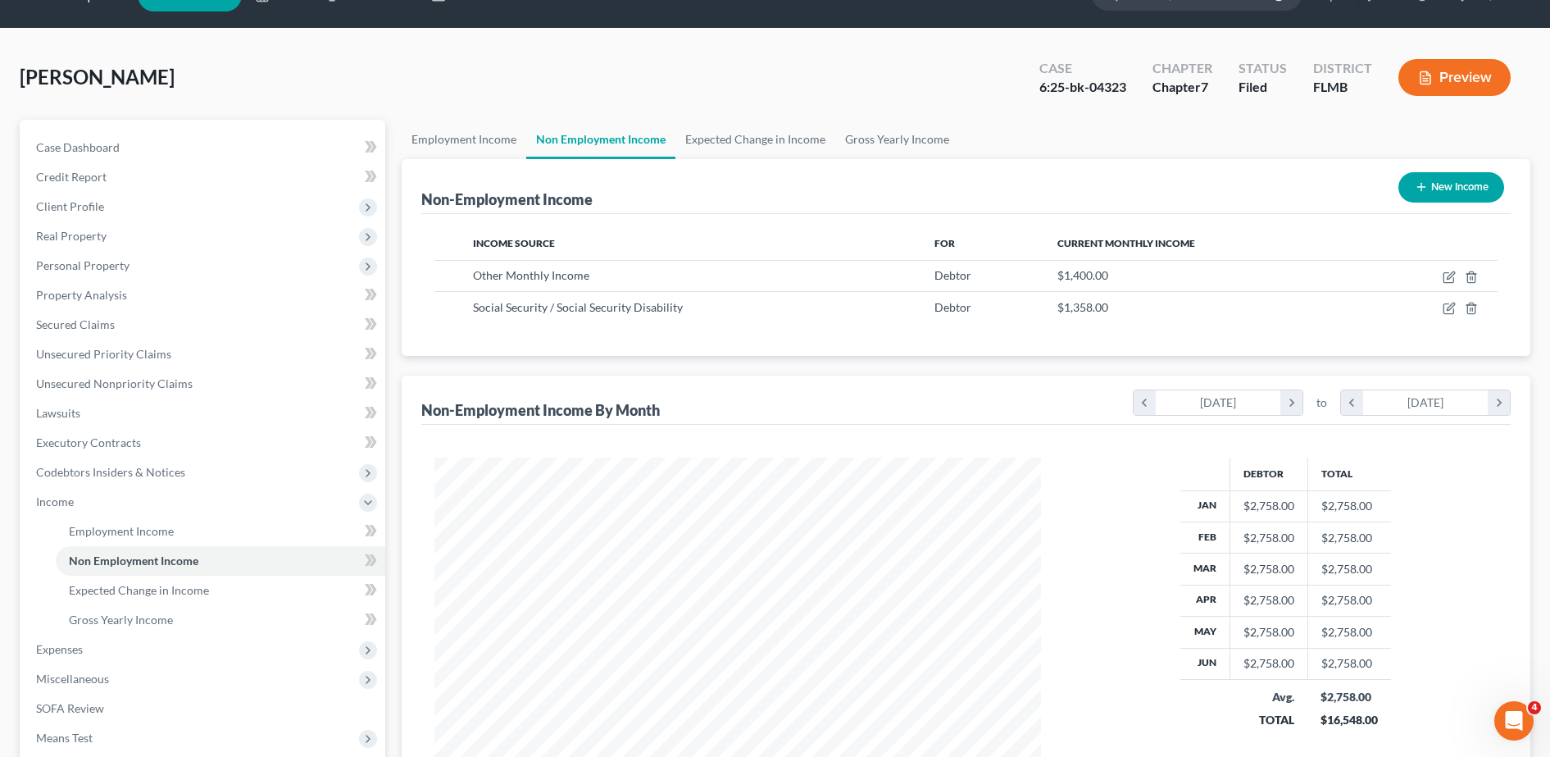
scroll to position [0, 0]
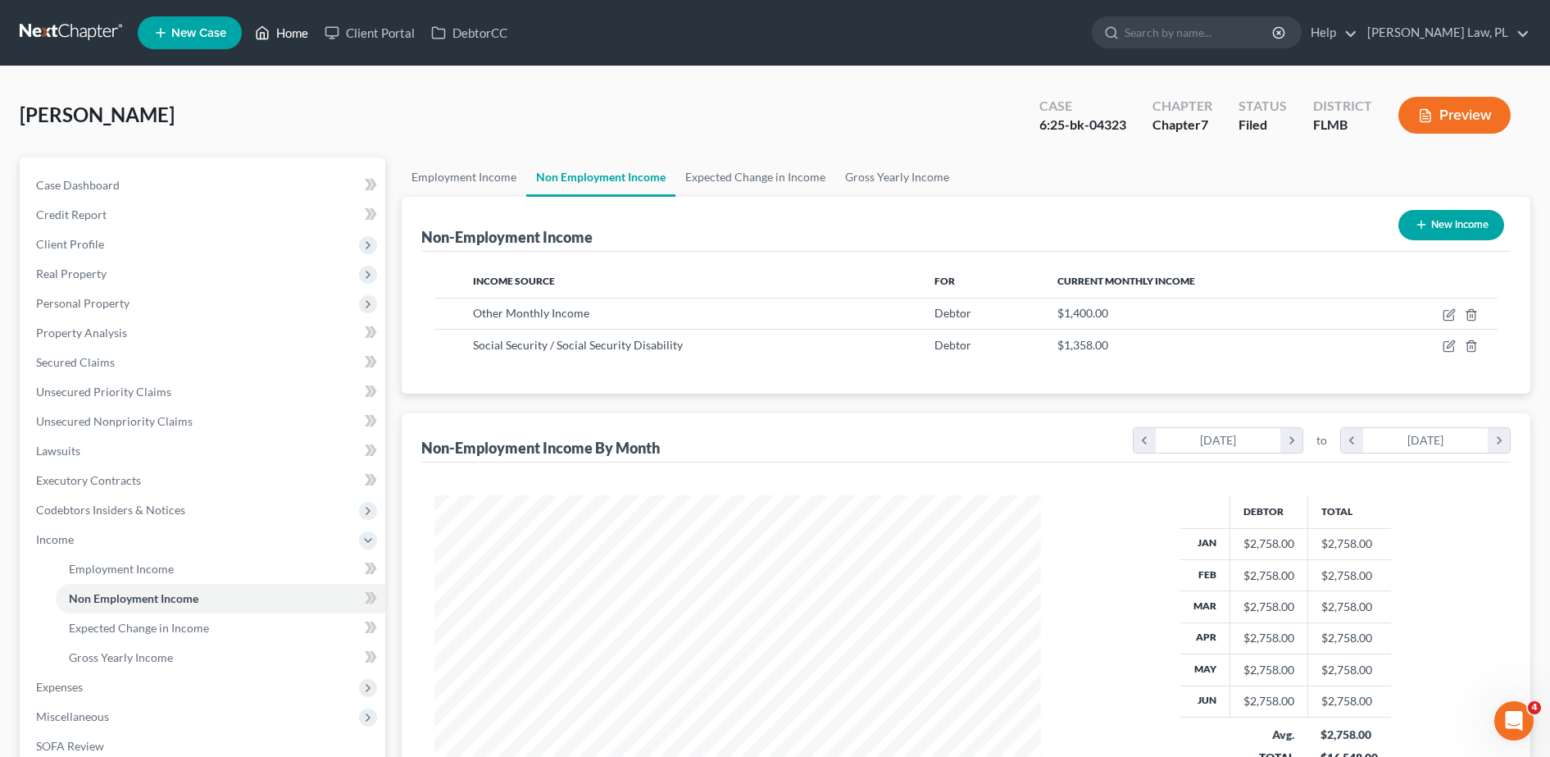
click at [265, 37] on polyline at bounding box center [263, 36] width 4 height 7
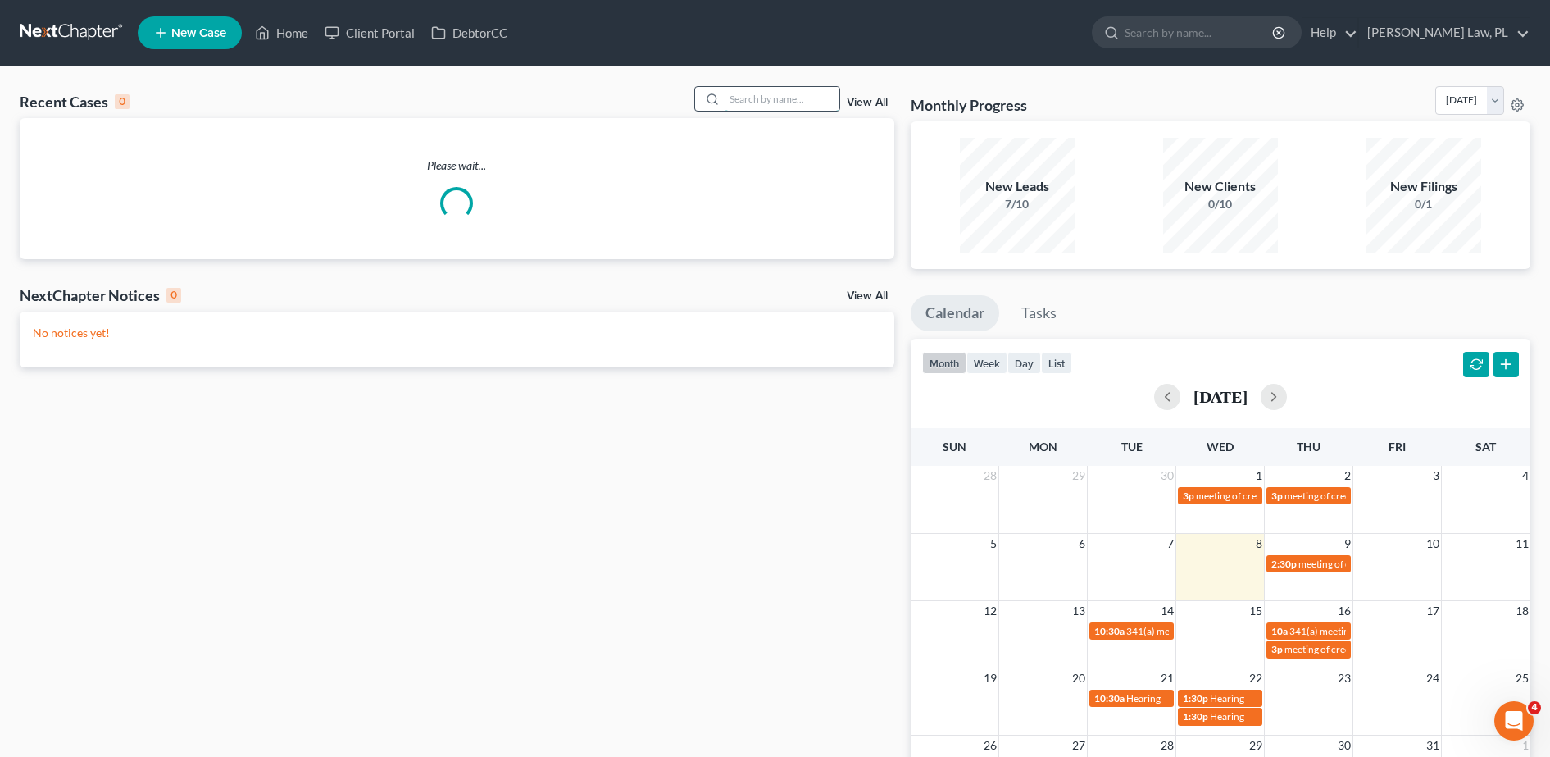
click at [808, 87] on input "search" at bounding box center [782, 99] width 115 height 24
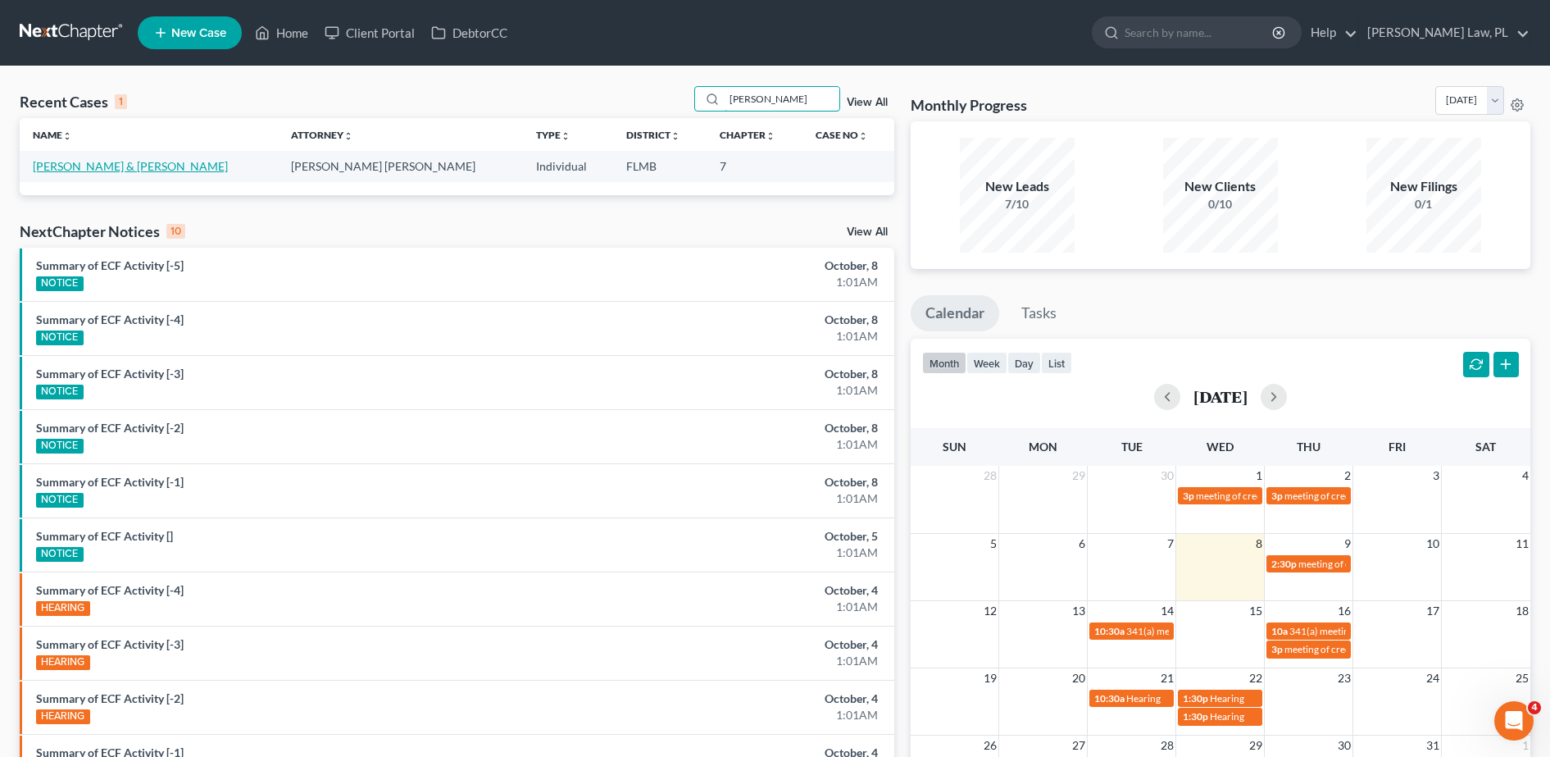
type input "[PERSON_NAME]"
click at [63, 166] on link "[PERSON_NAME] & [PERSON_NAME]" at bounding box center [130, 166] width 195 height 14
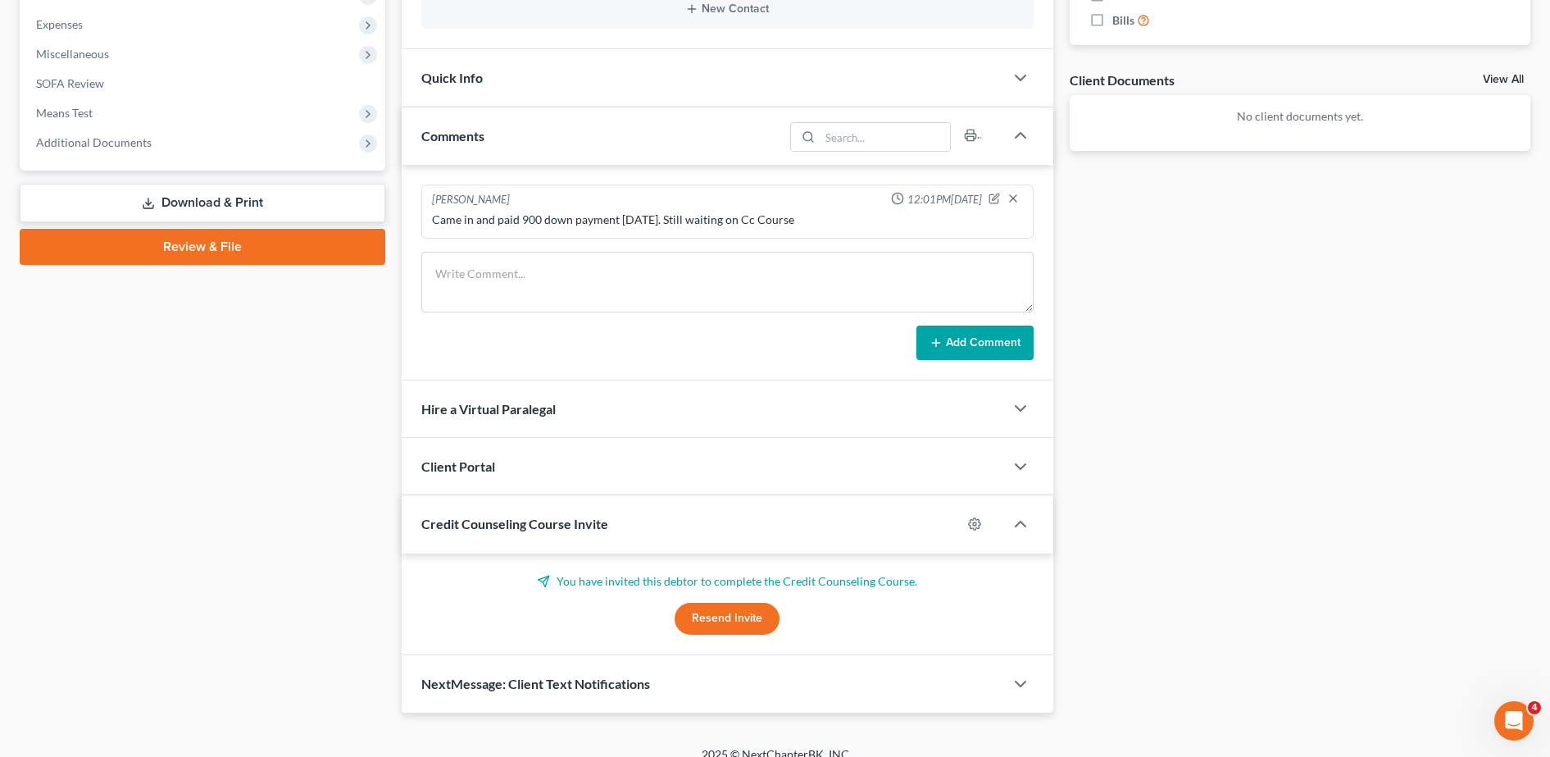
scroll to position [563, 0]
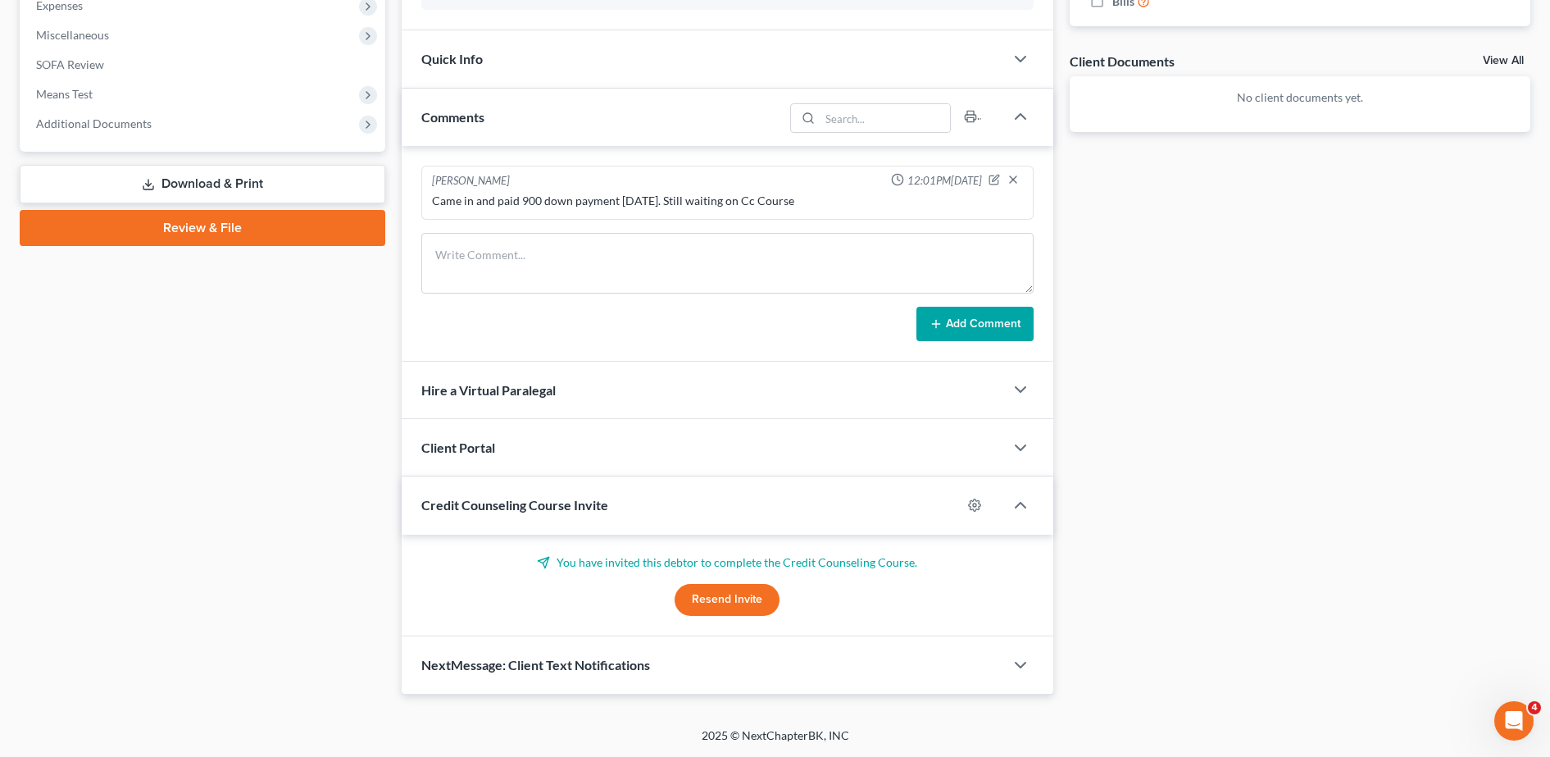
click at [749, 610] on button "Resend Invite" at bounding box center [727, 600] width 105 height 33
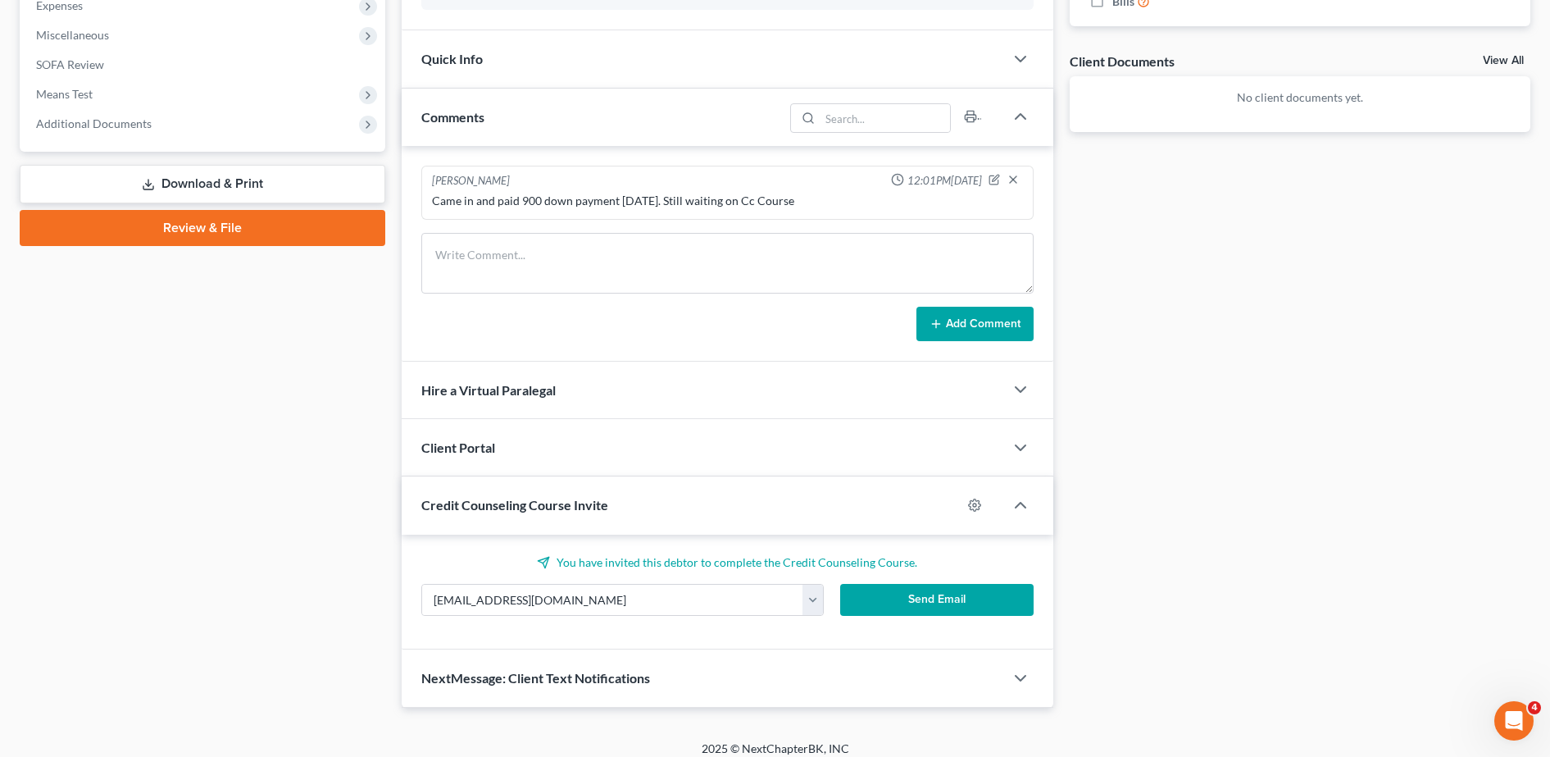
click at [919, 602] on button "Send Email" at bounding box center [936, 600] width 193 height 33
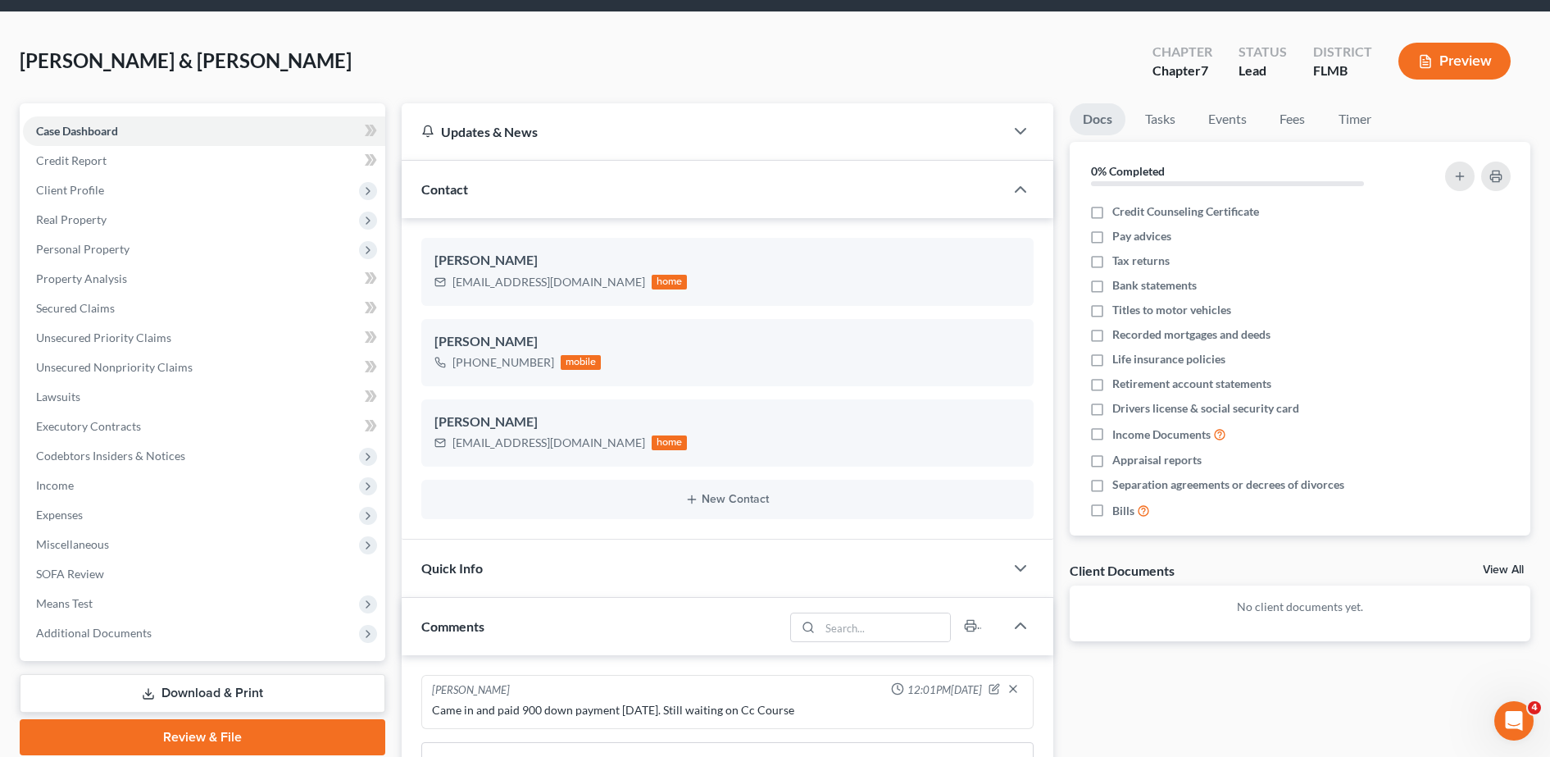
scroll to position [0, 0]
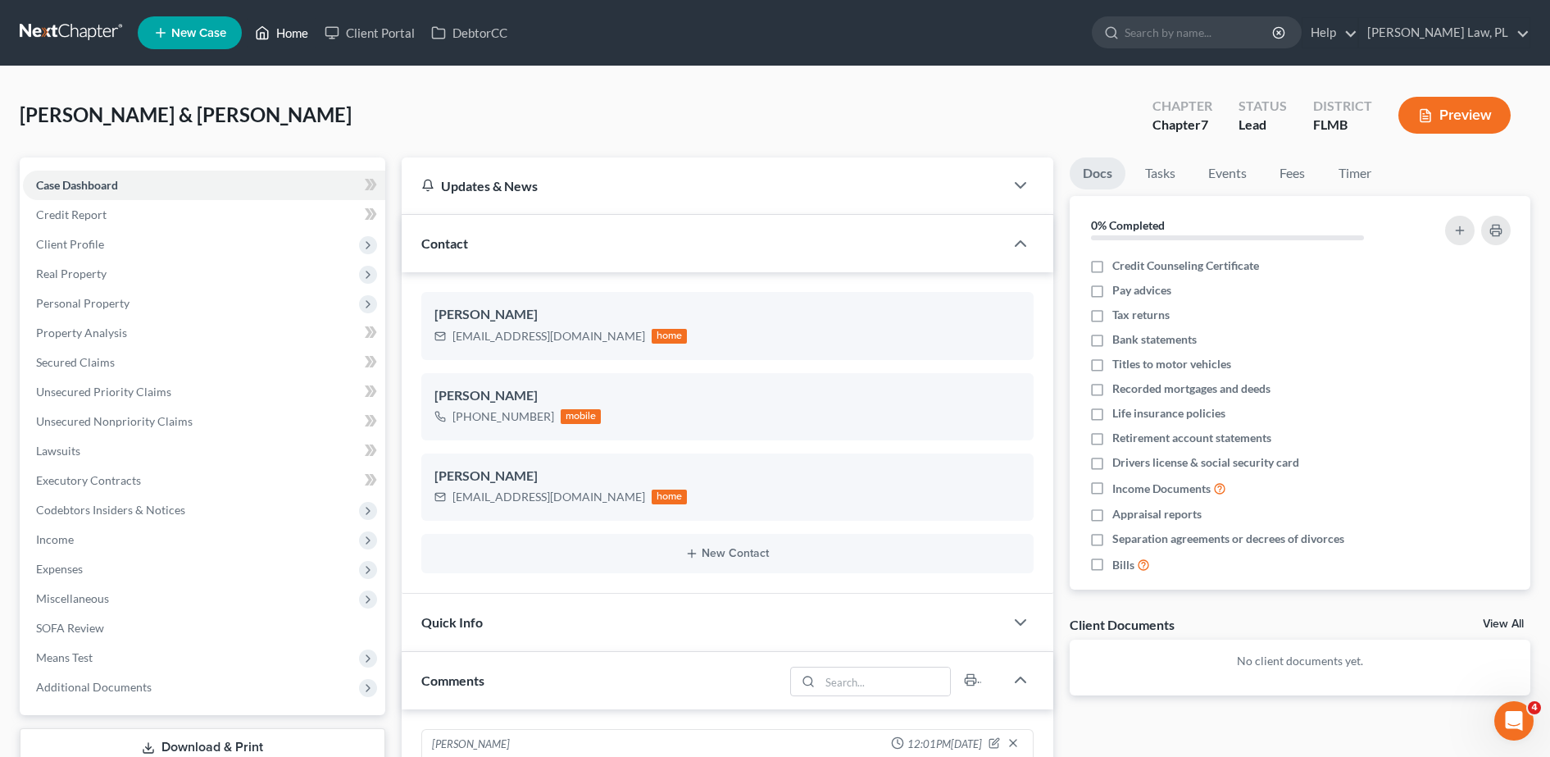
click at [277, 31] on link "Home" at bounding box center [282, 33] width 70 height 30
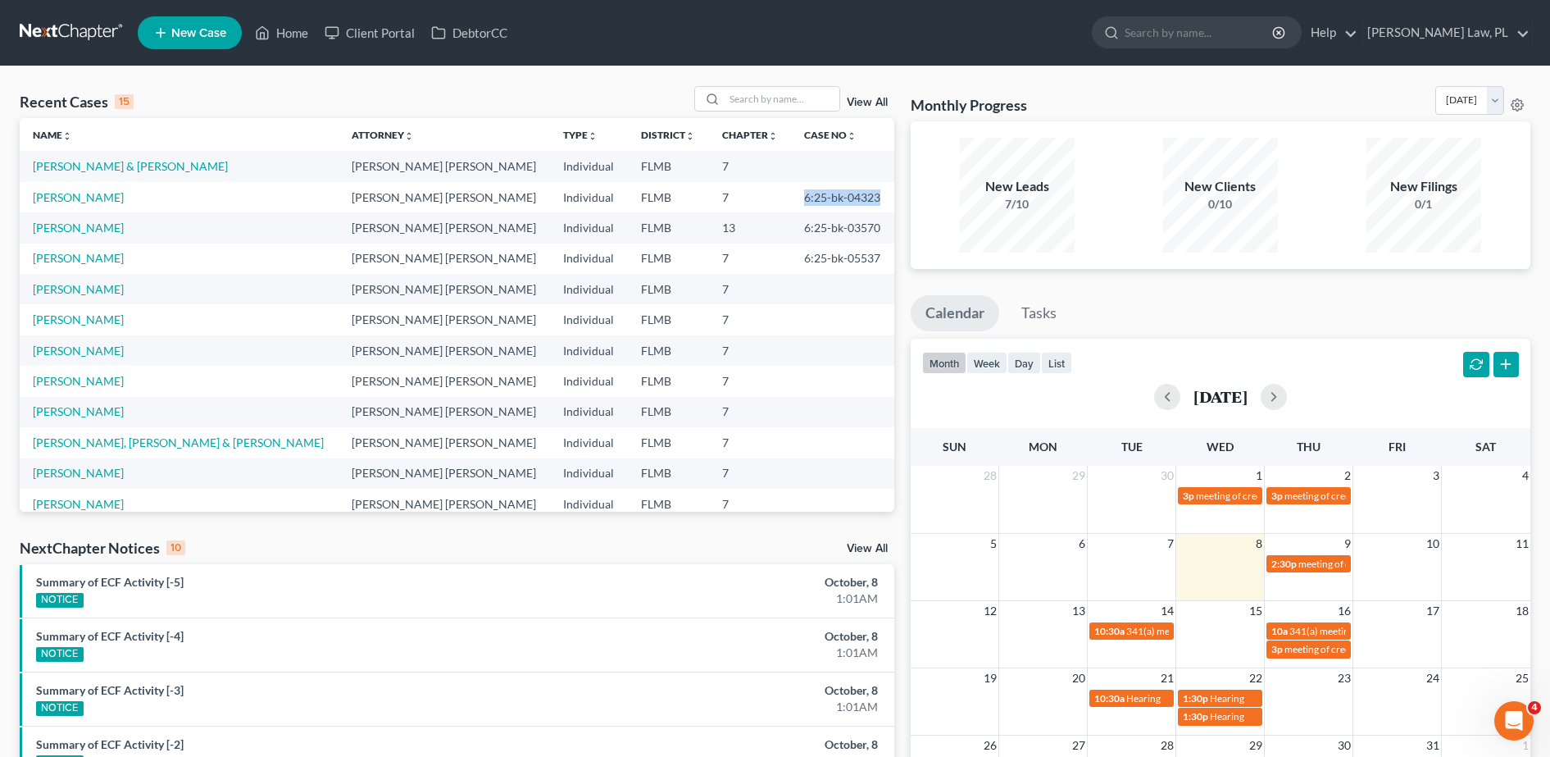
drag, startPoint x: 771, startPoint y: 201, endPoint x: 858, endPoint y: 193, distance: 87.3
click at [858, 193] on td "6:25-bk-04323" at bounding box center [842, 197] width 103 height 30
copy td "6:25-bk-04323"
